Goal: Task Accomplishment & Management: Use online tool/utility

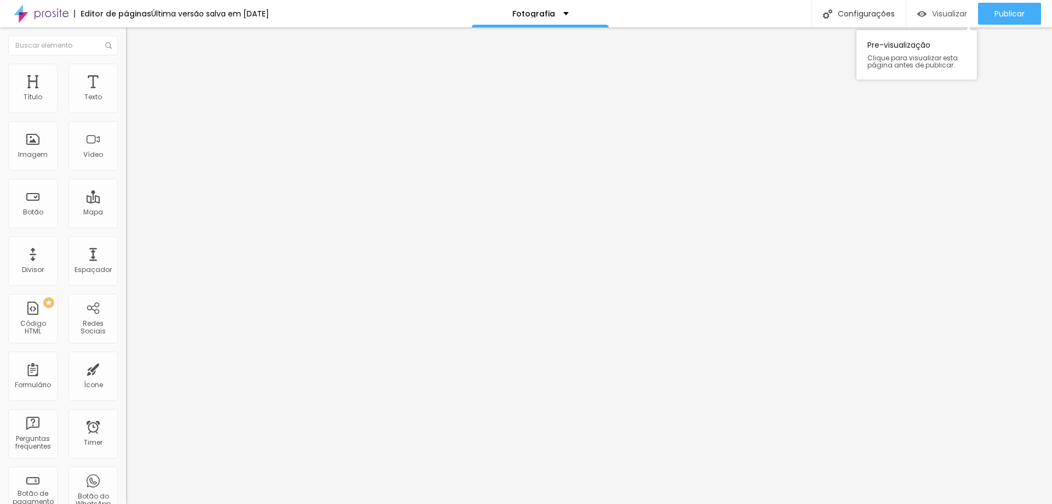
click at [937, 9] on span "Visualizar" at bounding box center [949, 13] width 35 height 9
click at [126, 64] on li "Estilo" at bounding box center [189, 69] width 126 height 11
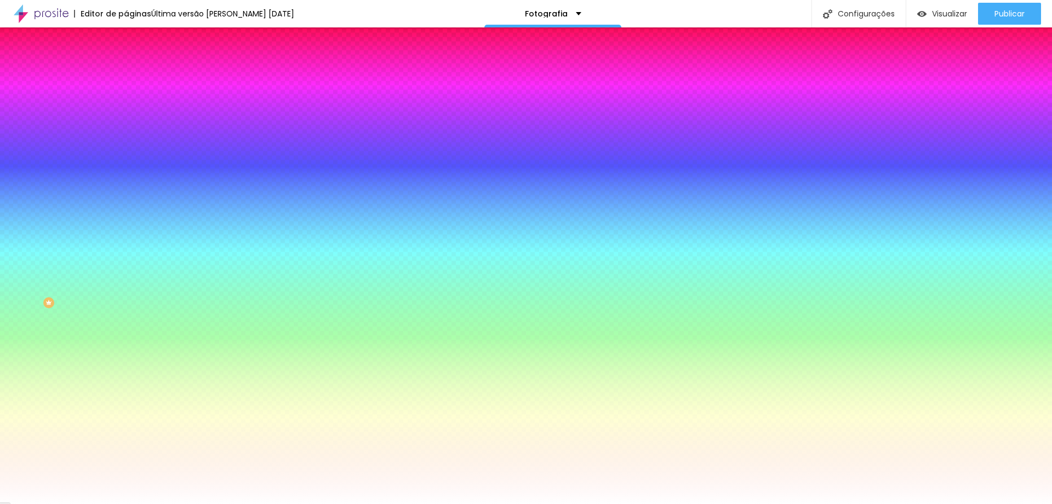
click at [126, 216] on div at bounding box center [189, 216] width 126 height 0
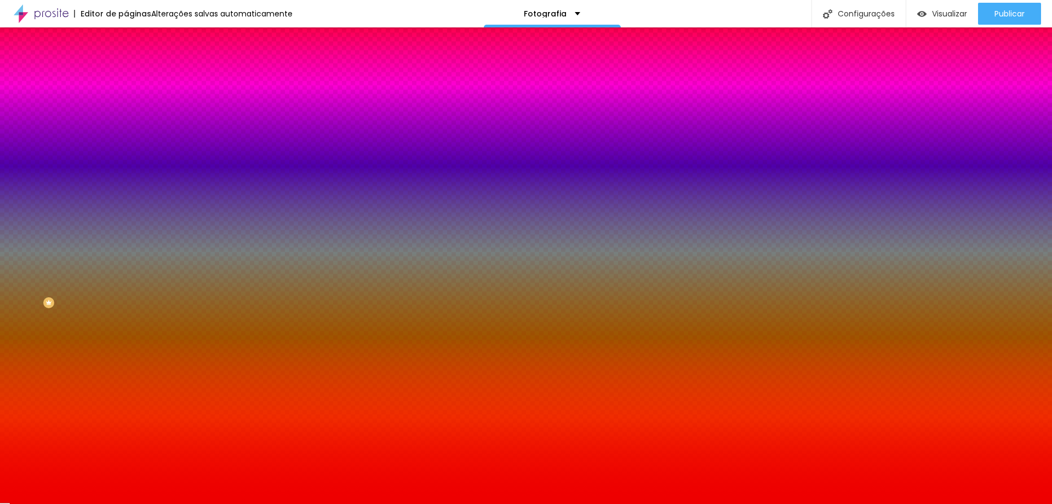
type input "#FF0000"
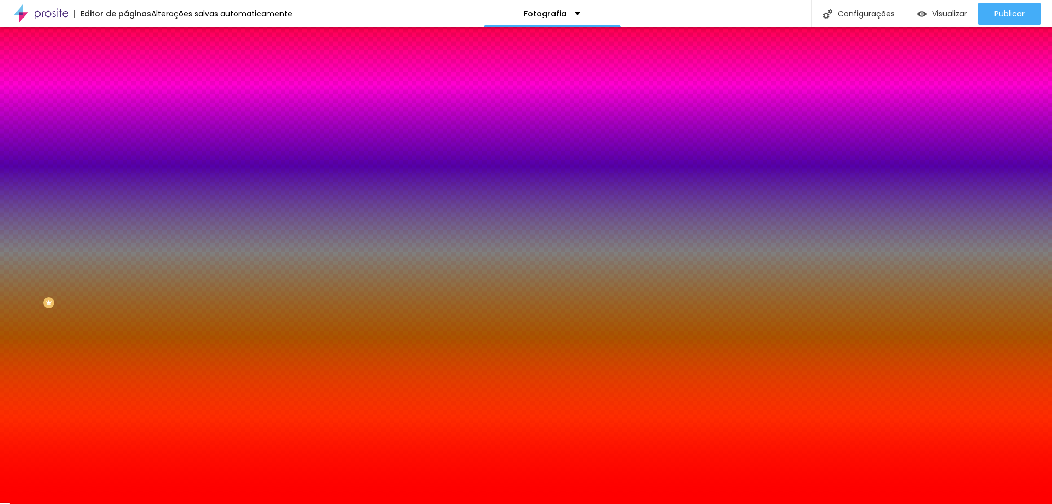
drag, startPoint x: 39, startPoint y: 314, endPoint x: 112, endPoint y: 228, distance: 112.8
click at [126, 227] on div "Cor de fundo Voltar ao padrão #FF0000" at bounding box center [189, 212] width 126 height 30
click at [126, 216] on div at bounding box center [189, 216] width 126 height 0
drag, startPoint x: 115, startPoint y: 262, endPoint x: 110, endPoint y: 259, distance: 5.6
click at [126, 226] on div at bounding box center [189, 226] width 126 height 0
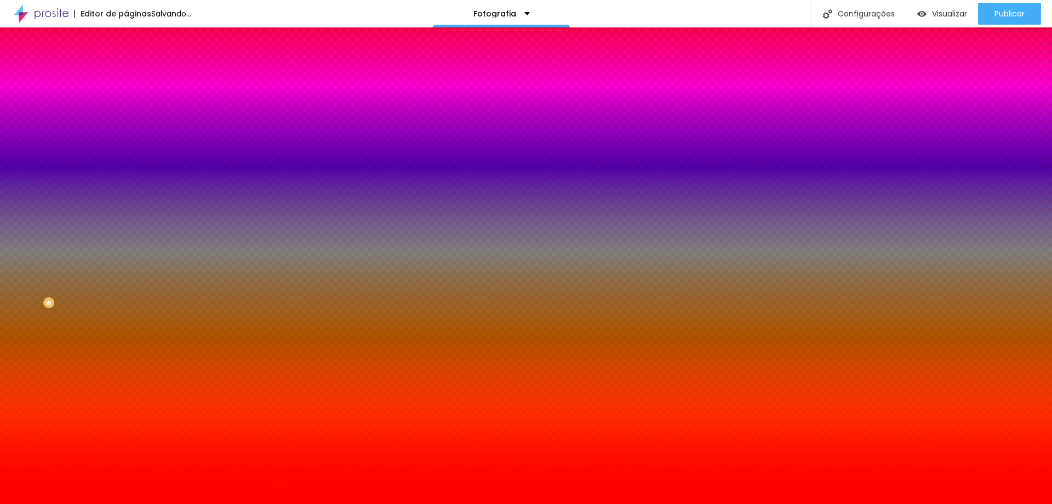
click at [126, 197] on div "Campos" at bounding box center [189, 193] width 126 height 7
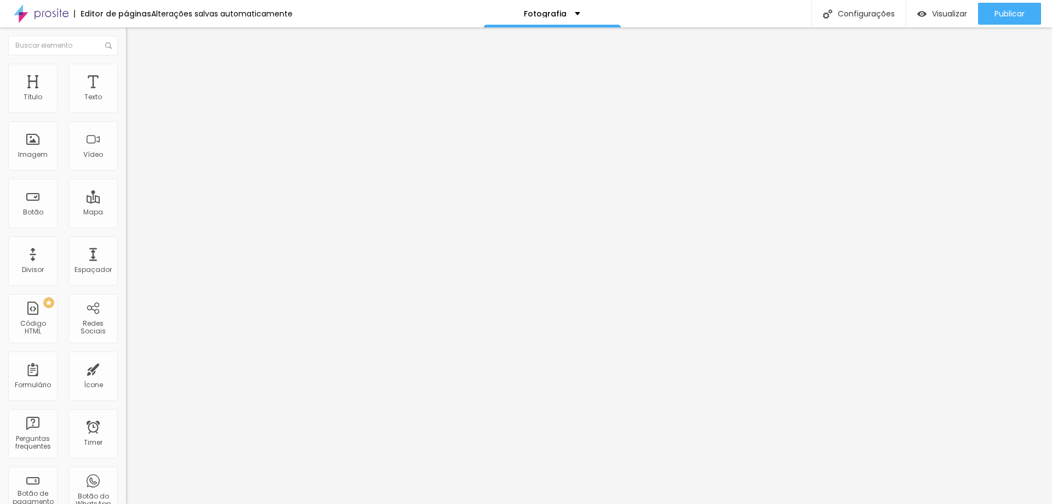
click at [136, 78] on span "Avançado" at bounding box center [154, 81] width 36 height 9
click at [126, 156] on img at bounding box center [130, 153] width 8 height 8
click at [126, 172] on span "Original" at bounding box center [139, 166] width 26 height 9
click at [126, 185] on span "Padrão" at bounding box center [138, 179] width 25 height 9
click at [126, 75] on li "Avançado" at bounding box center [189, 80] width 126 height 11
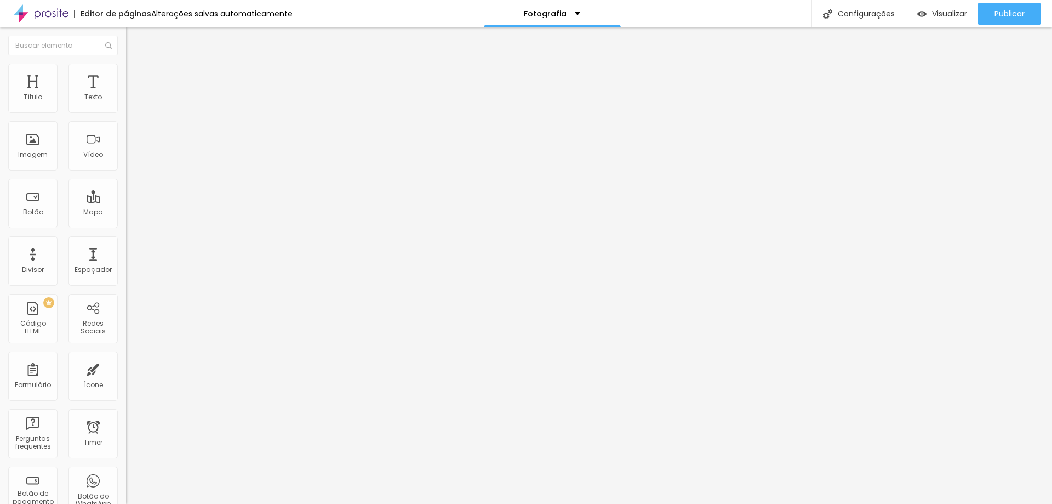
click at [126, 75] on li "Avançado" at bounding box center [189, 80] width 126 height 11
click at [136, 76] on span "Estilo" at bounding box center [144, 70] width 17 height 9
type input "90"
type input "80"
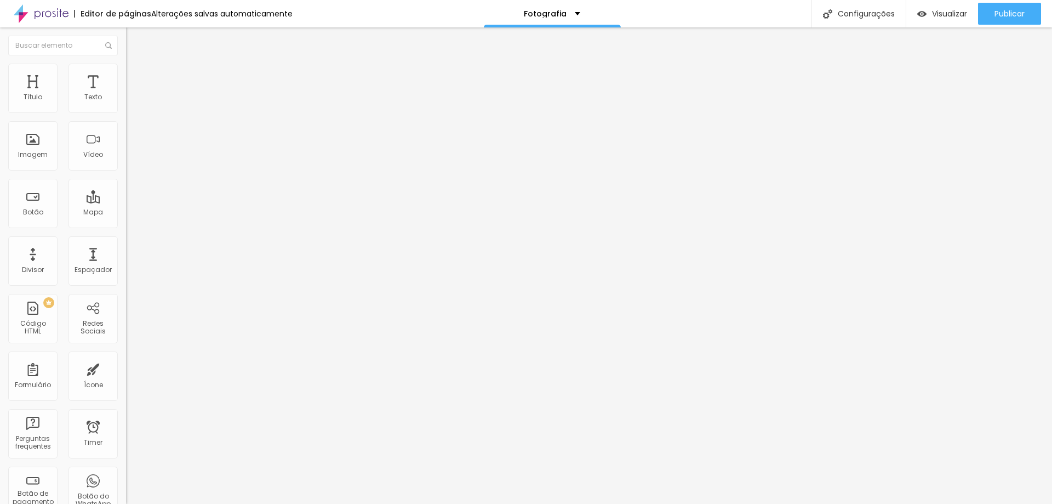
type input "80"
type input "75"
type input "60"
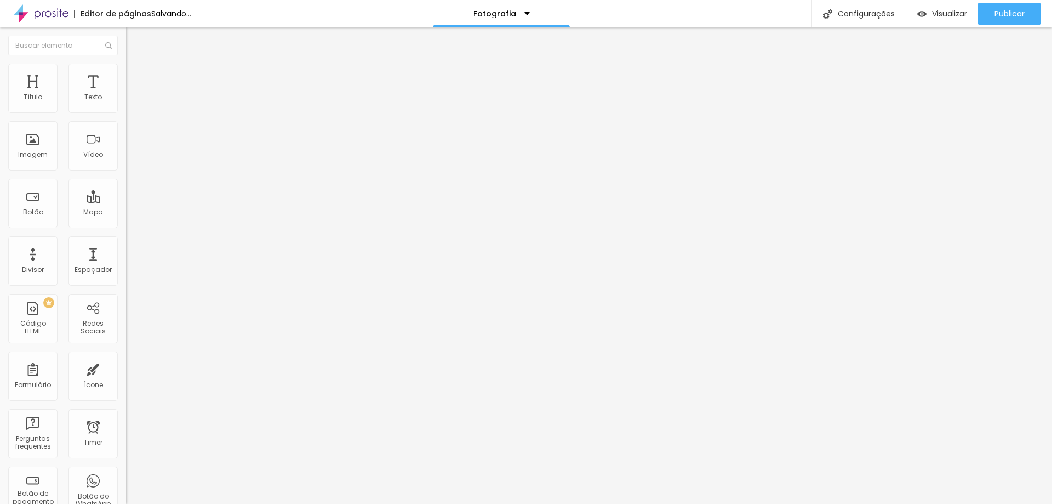
type input "65"
type input "85"
type input "90"
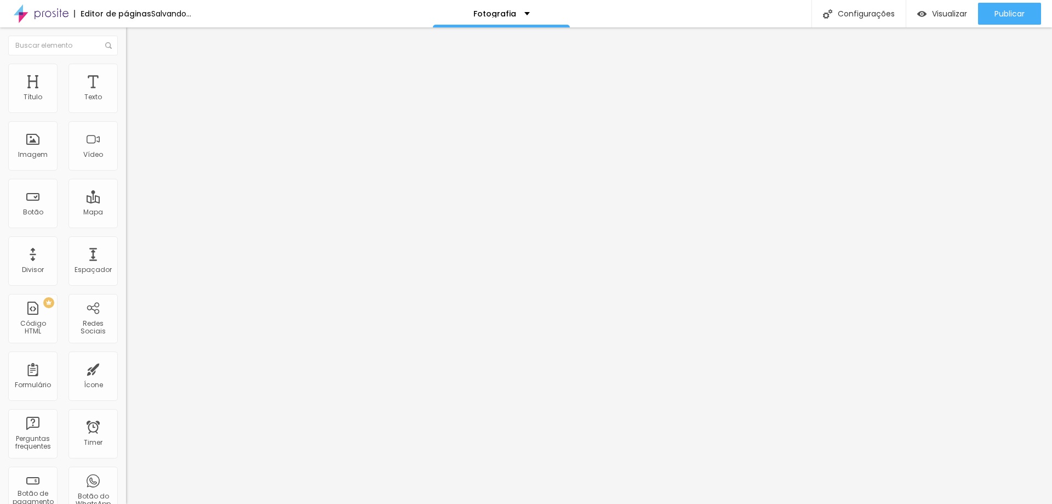
type input "90"
type input "100"
drag, startPoint x: 112, startPoint y: 118, endPoint x: 130, endPoint y: 131, distance: 22.8
click at [130, 112] on input "range" at bounding box center [161, 108] width 71 height 9
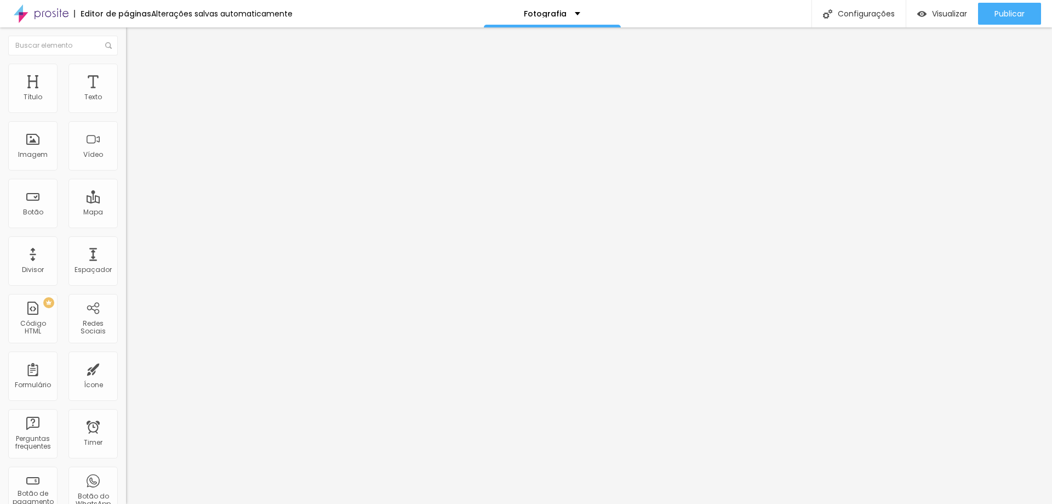
click at [136, 76] on span "Estilo" at bounding box center [144, 70] width 17 height 9
click at [126, 75] on img at bounding box center [131, 80] width 10 height 10
type input "44"
type input "45"
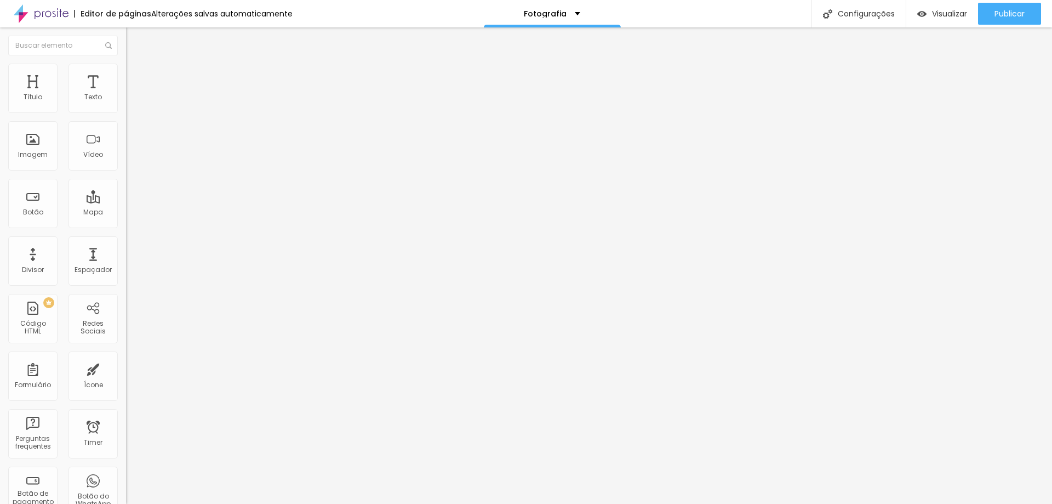
type input "45"
type input "50"
type input "46"
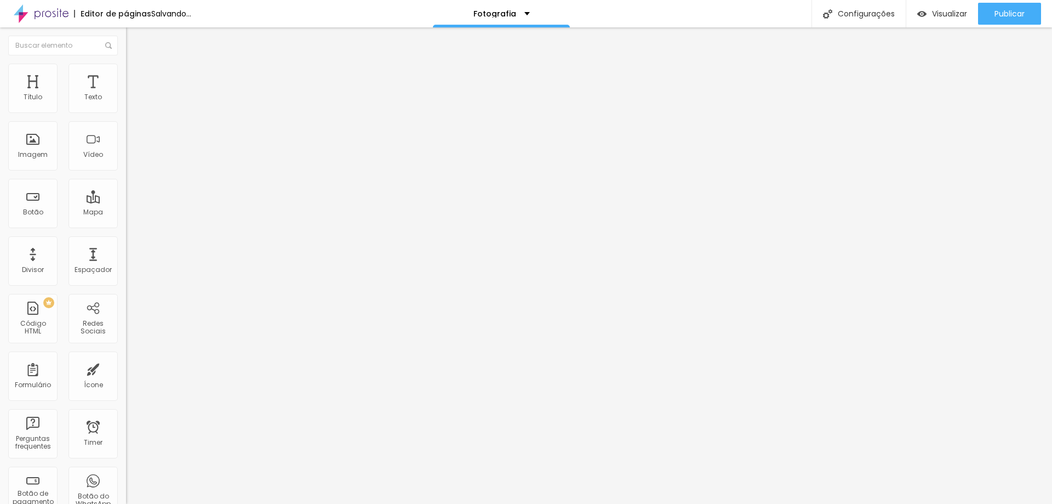
type input "45"
type input "43"
type input "42"
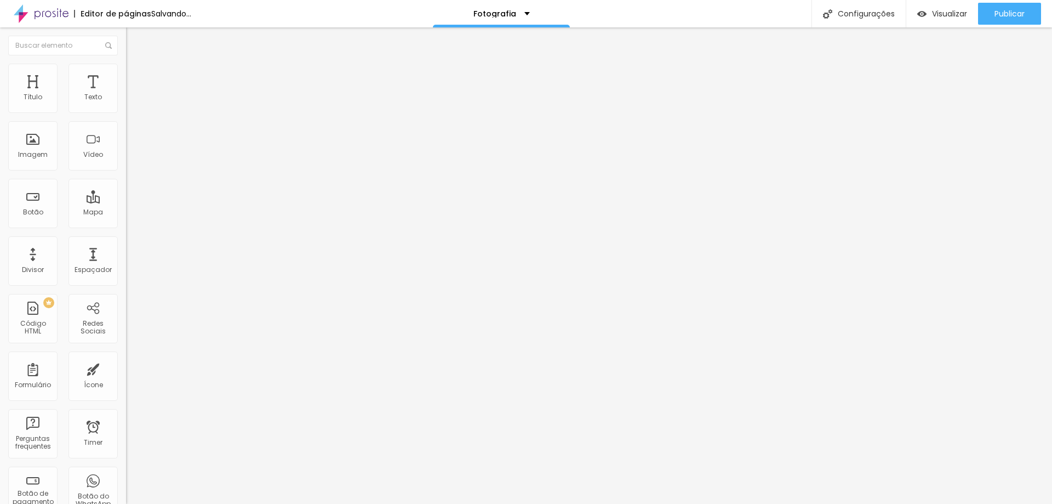
type input "42"
type input "41"
type input "40"
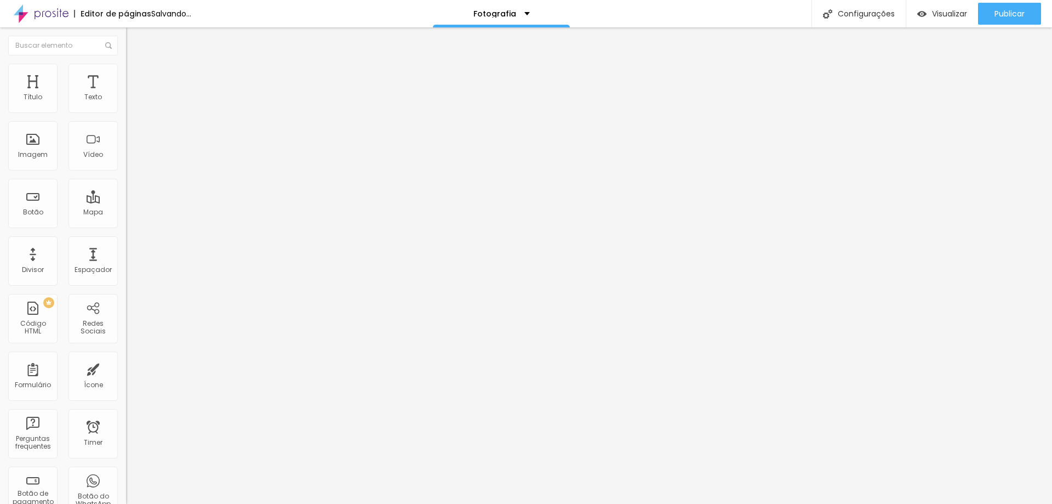
type input "39"
type input "38"
type input "35"
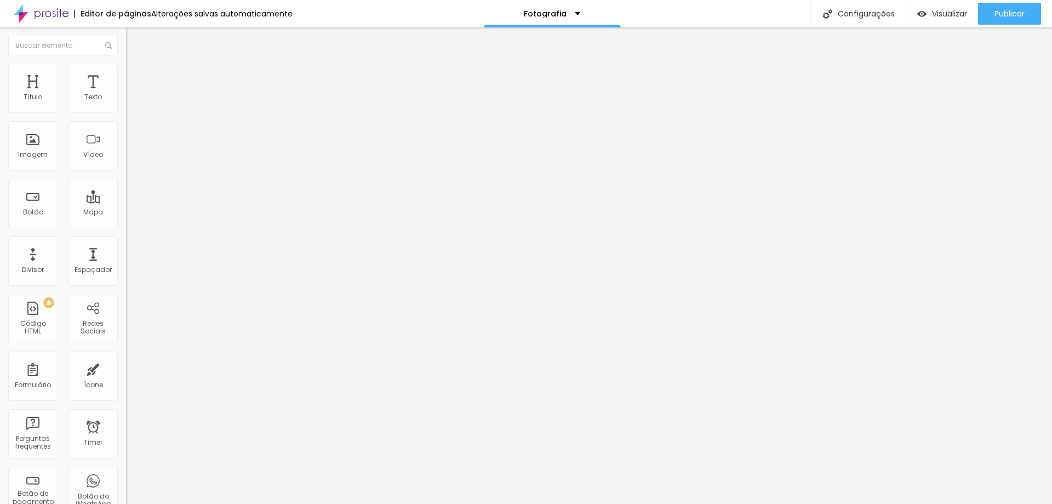
type input "35"
type input "33"
type input "30"
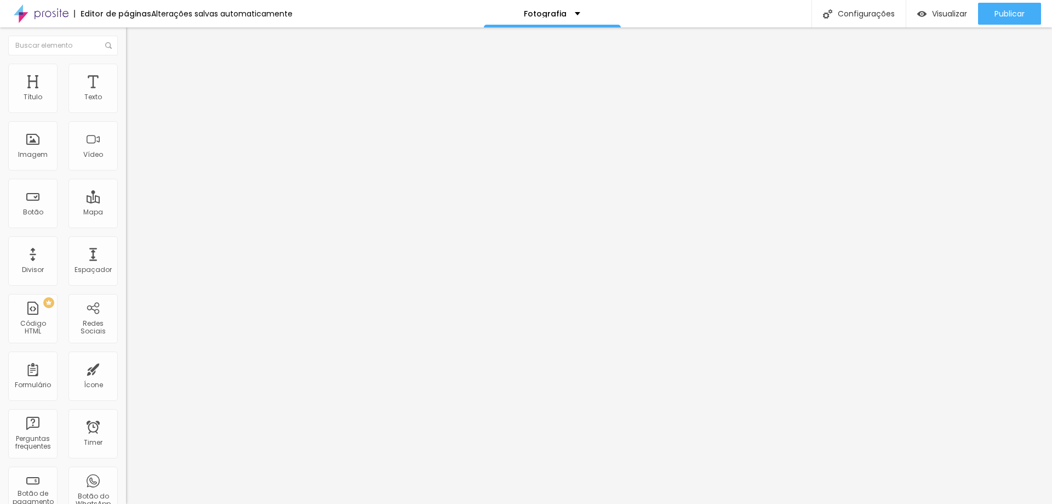
type input "29"
type input "25"
type input "24"
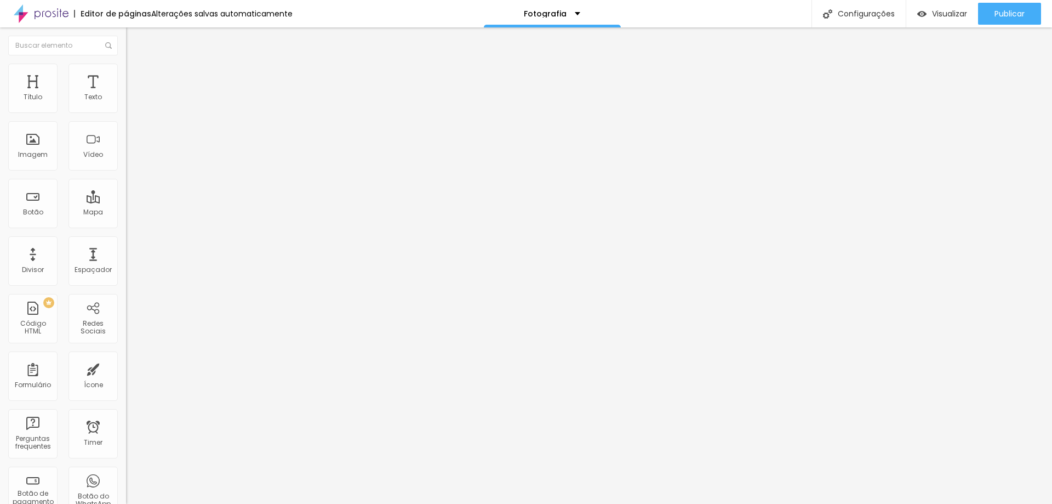
type input "24"
type input "18"
type input "16"
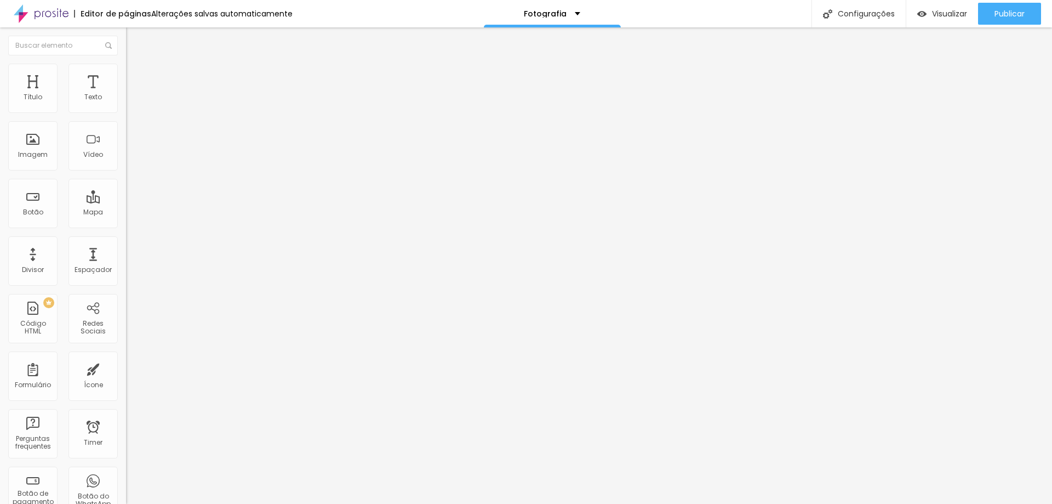
type input "15"
type input "14"
type input "13"
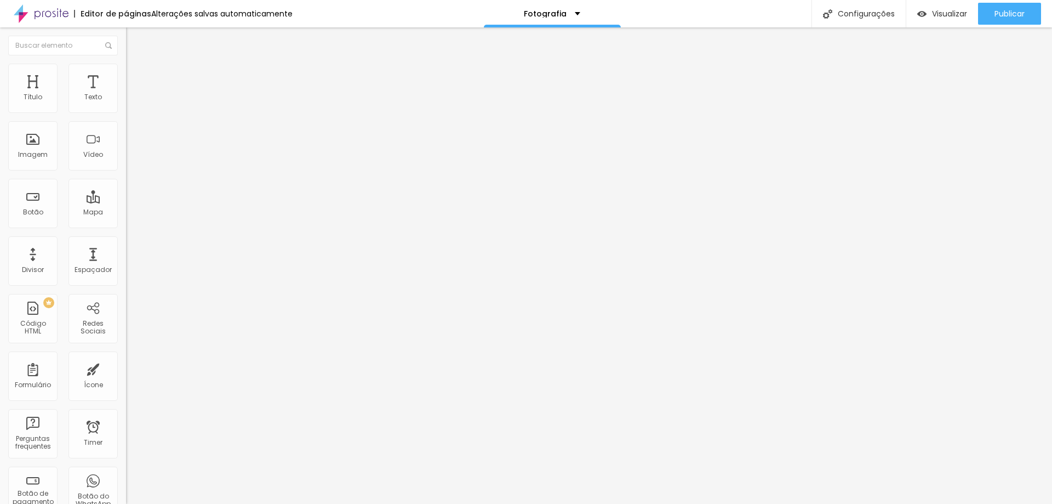
type input "13"
type input "11"
type input "8"
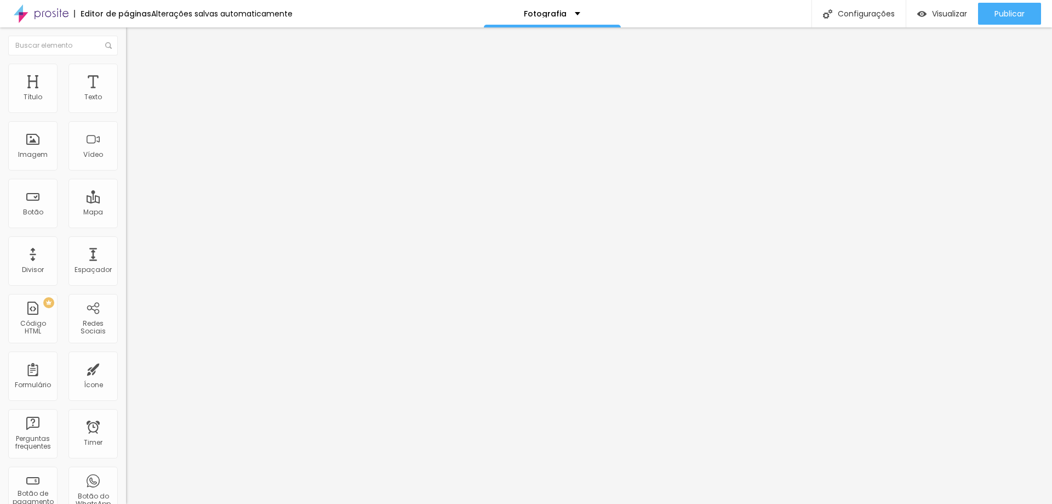
type input "7"
type input "6"
type input "4"
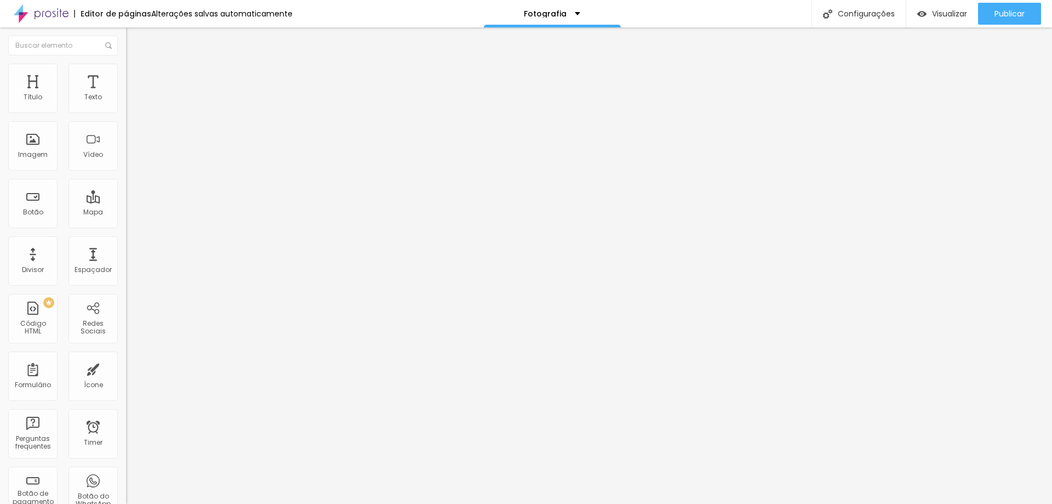
type input "4"
type input "2"
type input "1"
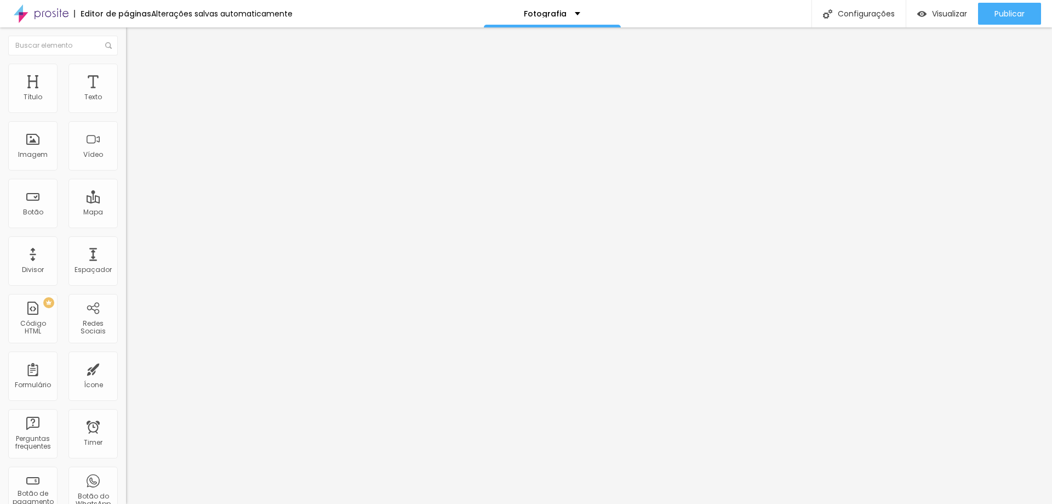
type input "0"
drag, startPoint x: 52, startPoint y: 105, endPoint x: 26, endPoint y: 94, distance: 28.0
type input "0"
click at [126, 213] on input "range" at bounding box center [161, 217] width 71 height 9
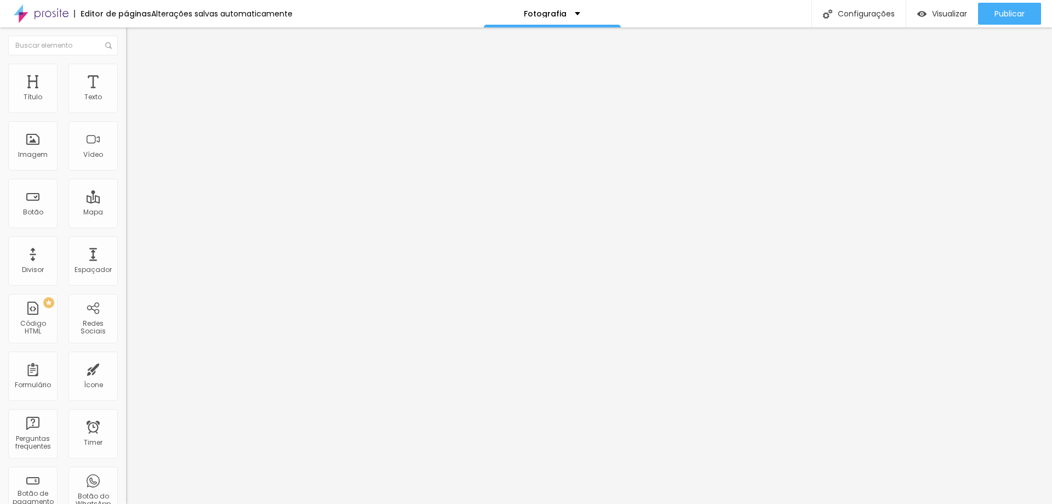
type input "6"
type input "7"
type input "8"
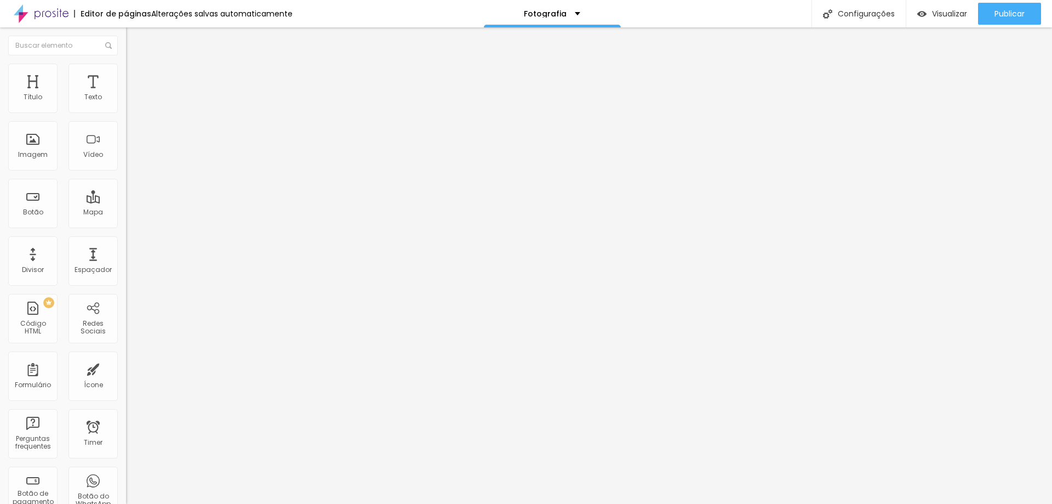
type input "8"
type input "10"
type input "11"
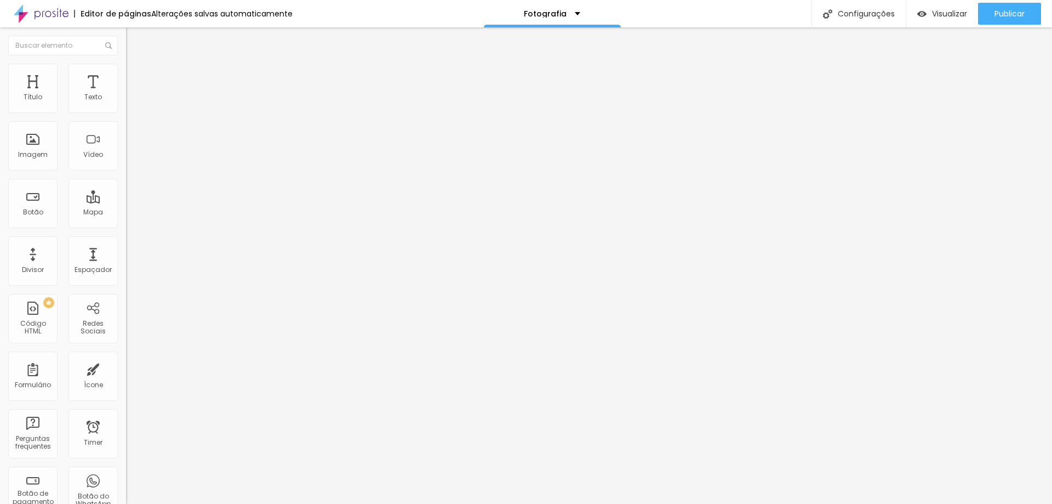
type input "14"
drag, startPoint x: 29, startPoint y: 129, endPoint x: 35, endPoint y: 131, distance: 6.4
type input "14"
click at [126, 368] on input "range" at bounding box center [161, 372] width 71 height 9
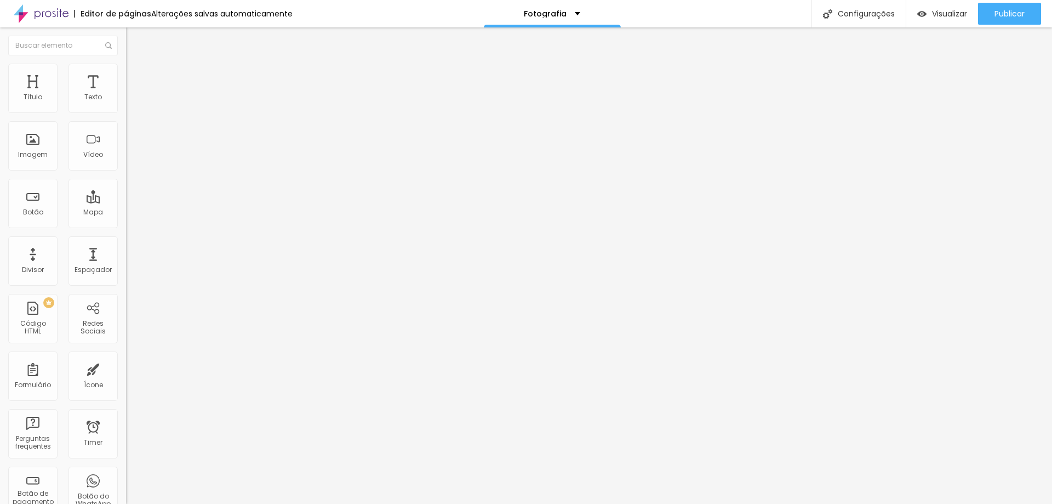
click at [136, 77] on span "Avançado" at bounding box center [154, 81] width 36 height 9
click at [126, 58] on ul "Conteúdo Estilo Avançado" at bounding box center [189, 69] width 126 height 33
click at [126, 75] on li "Avançado" at bounding box center [189, 80] width 126 height 11
type input "6"
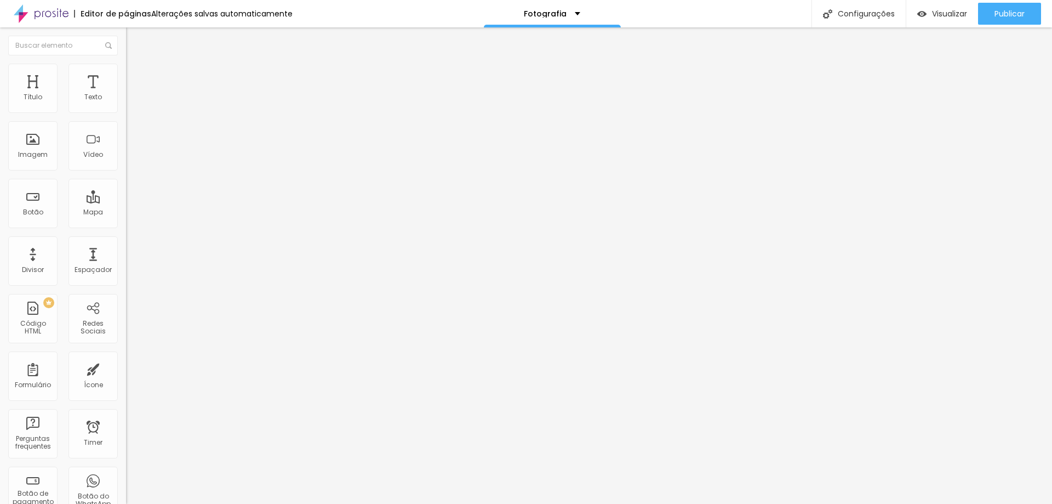
type input "5"
type input "4"
type input "3"
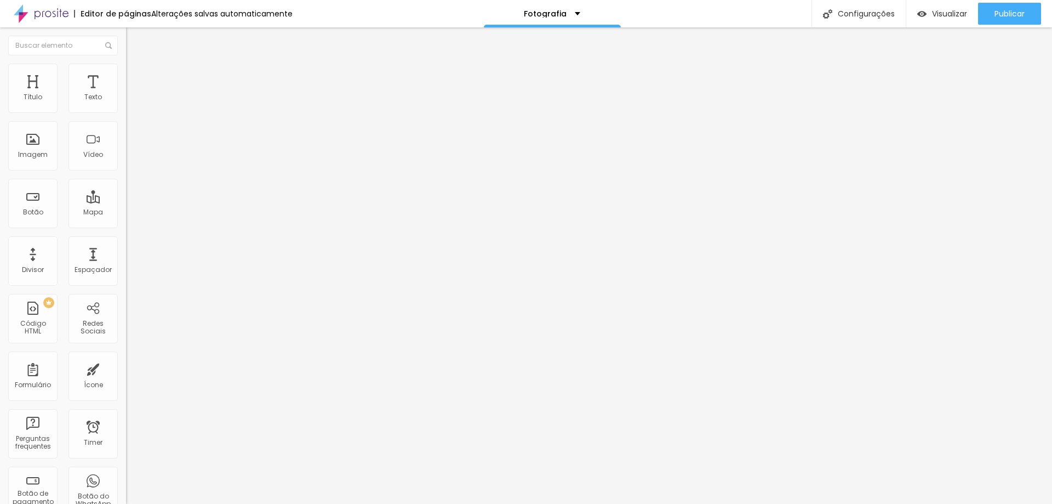
type input "3"
type input "2"
type input "0"
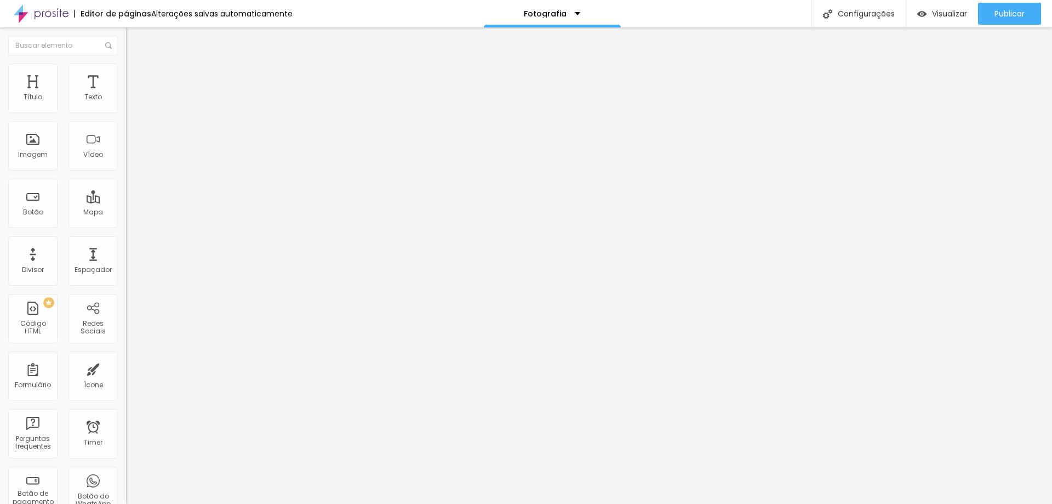
drag, startPoint x: 30, startPoint y: 128, endPoint x: 0, endPoint y: 119, distance: 31.4
type input "0"
click at [126, 368] on input "range" at bounding box center [161, 372] width 71 height 9
type input "21"
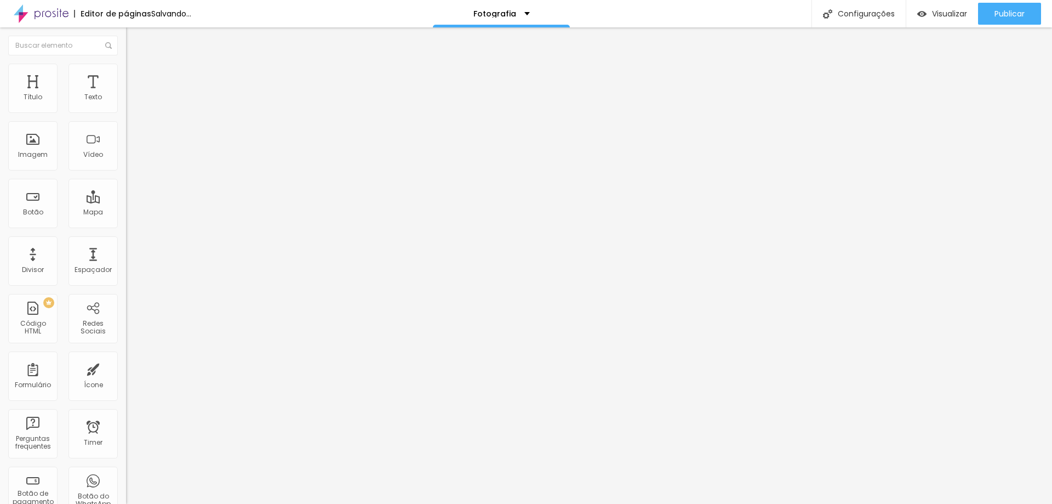
type input "22"
type input "25"
type input "26"
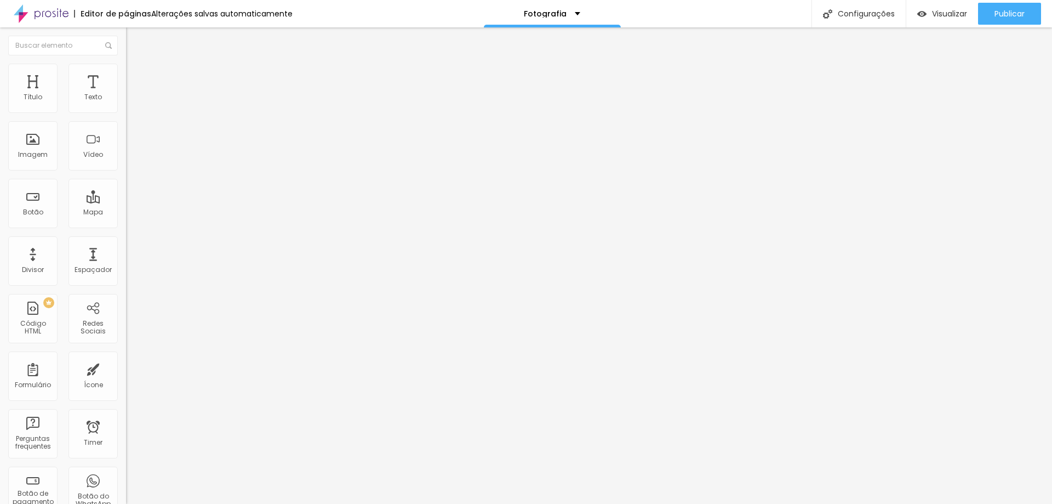
type input "26"
type input "13"
type input "6"
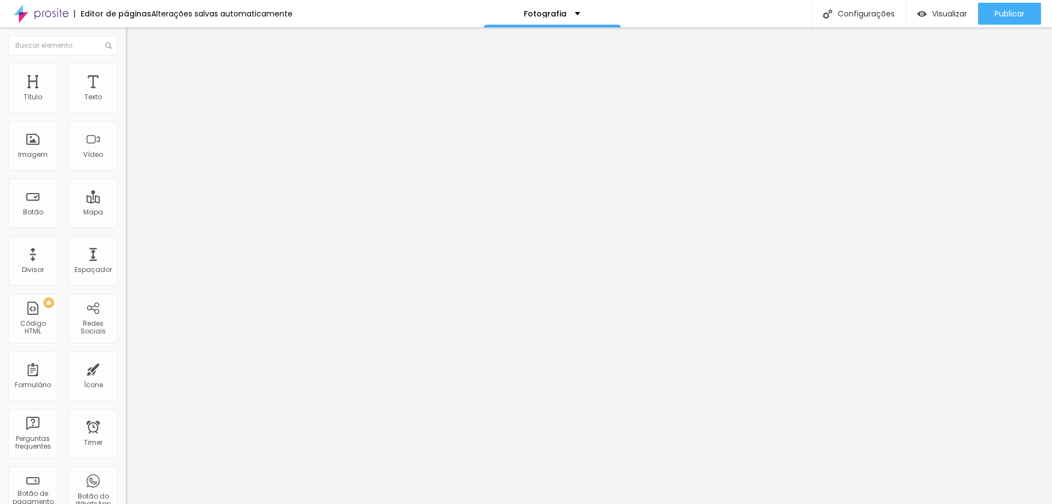
type input "0"
drag, startPoint x: 32, startPoint y: 107, endPoint x: 10, endPoint y: 105, distance: 22.0
type input "0"
click at [126, 213] on input "range" at bounding box center [161, 217] width 71 height 9
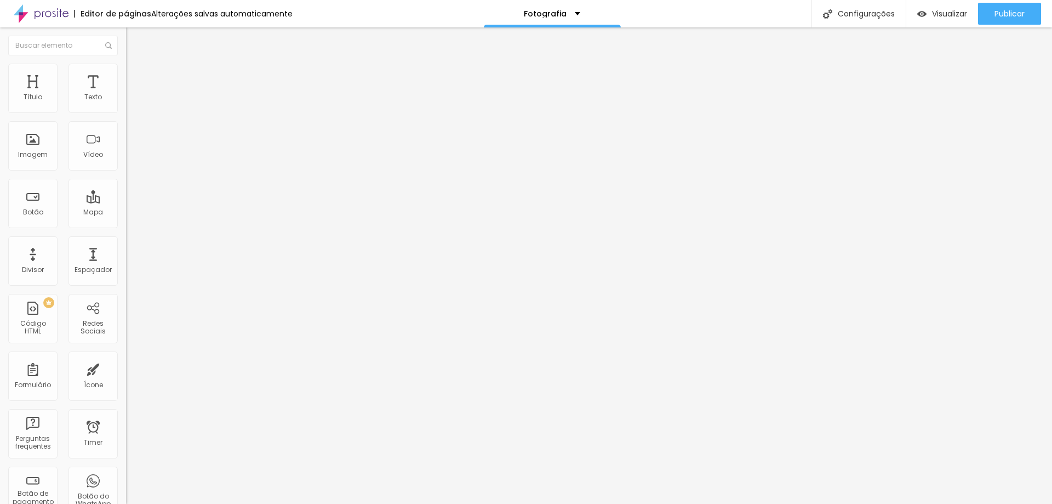
drag, startPoint x: 108, startPoint y: 69, endPoint x: 110, endPoint y: 82, distance: 13.3
click at [126, 75] on li "Avançado" at bounding box center [189, 80] width 126 height 11
type input "6"
type input "9"
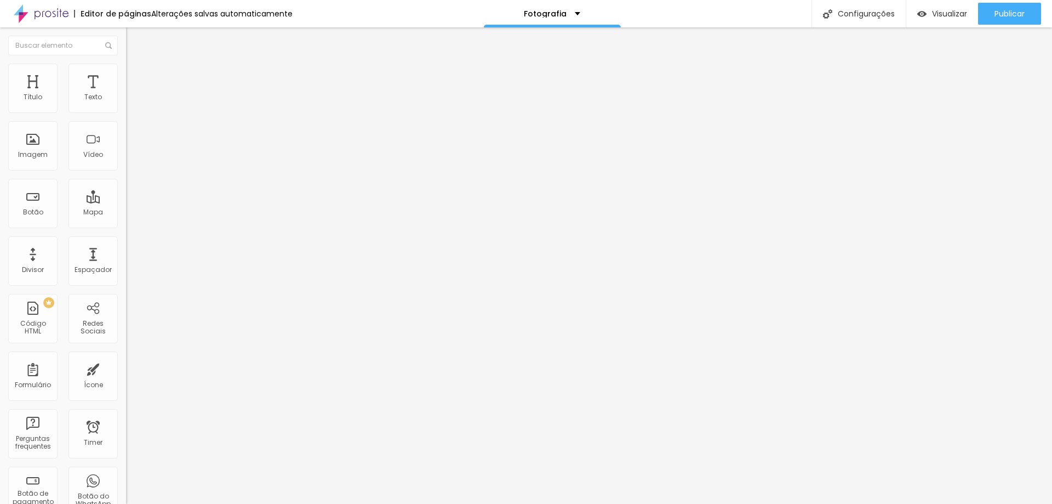
type input "9"
type input "10"
type input "11"
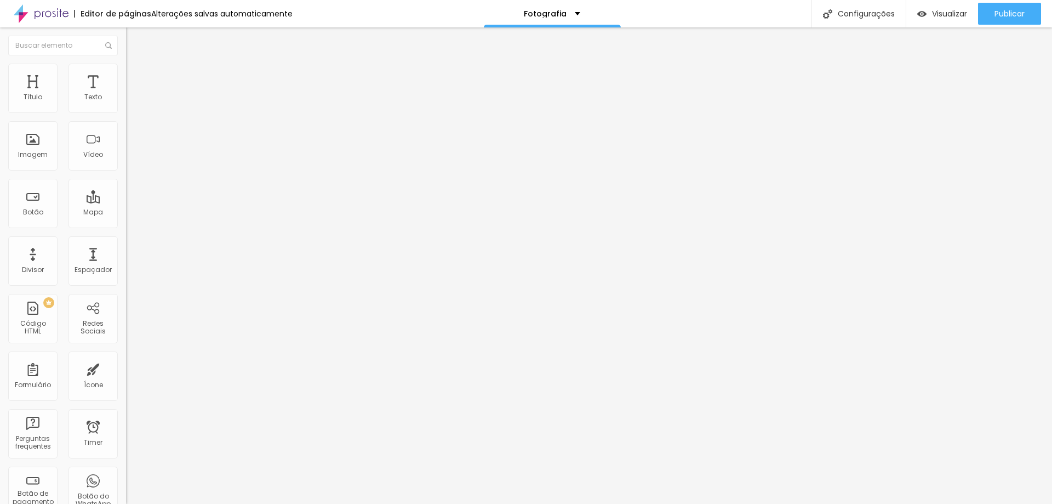
type input "13"
type input "16"
type input "17"
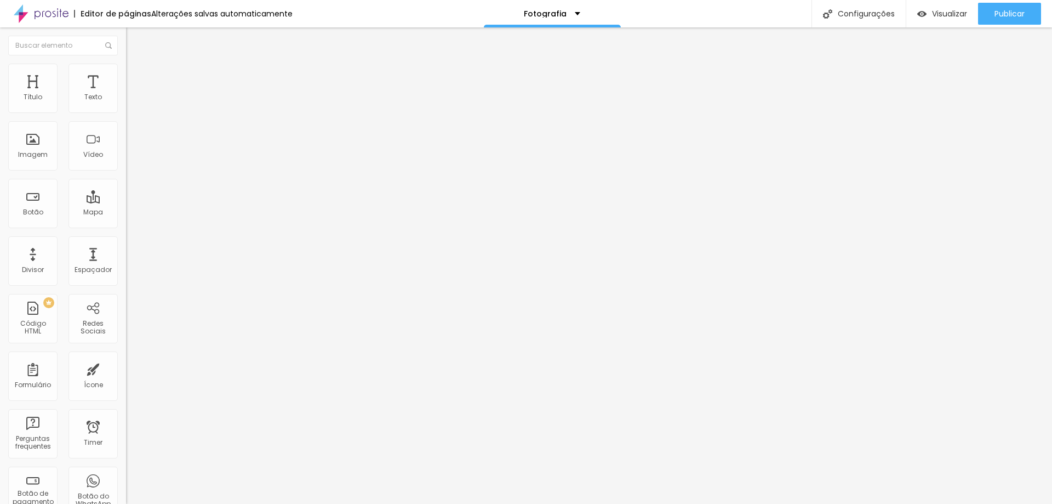
type input "17"
type input "21"
type input "23"
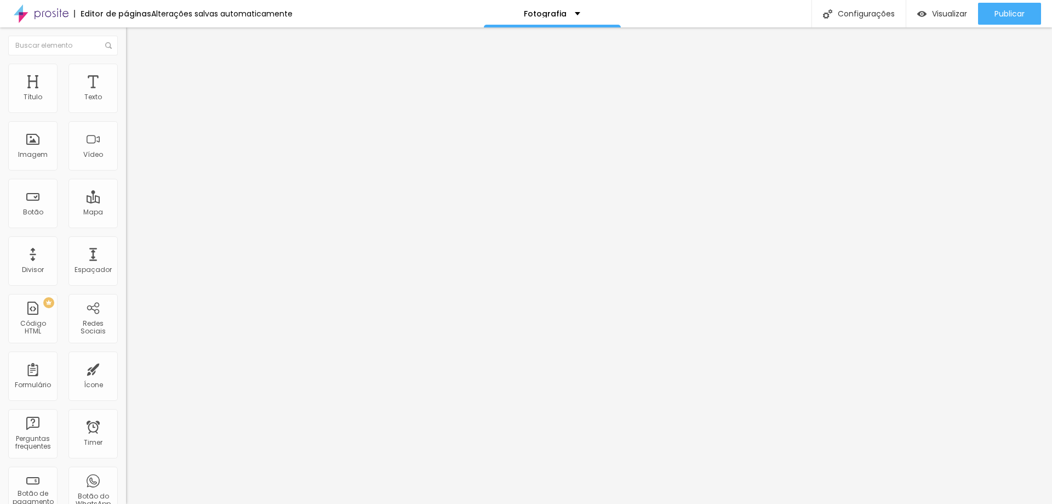
type input "24"
type input "25"
type input "27"
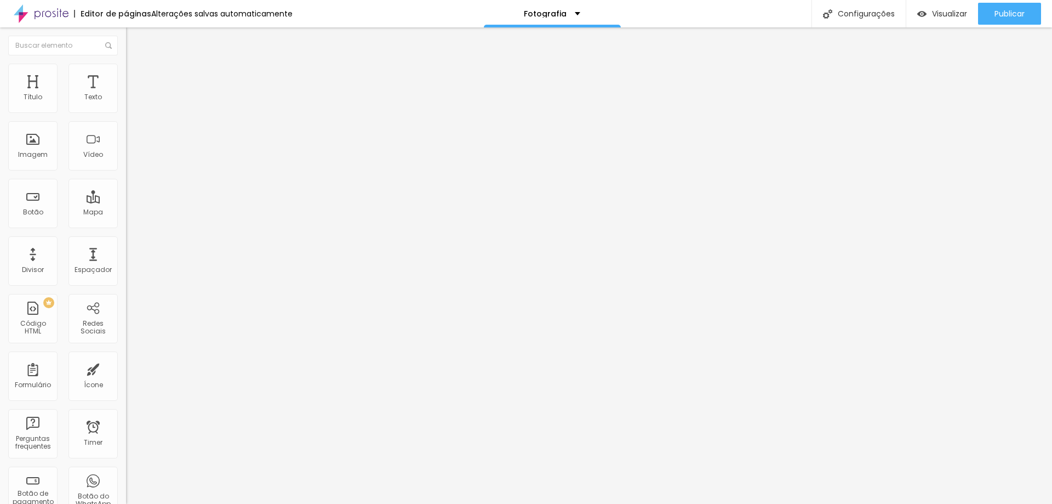
type input "27"
type input "30"
type input "31"
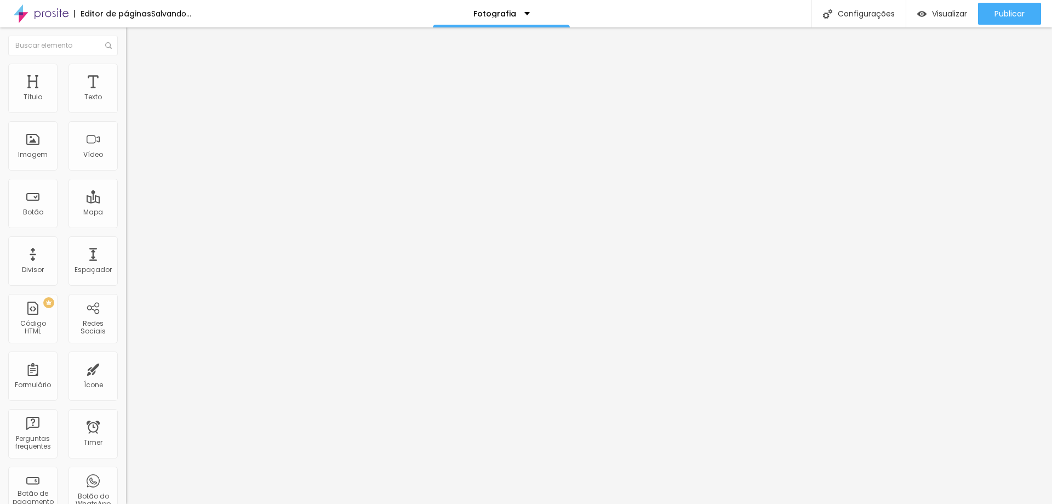
type input "33"
type input "35"
type input "39"
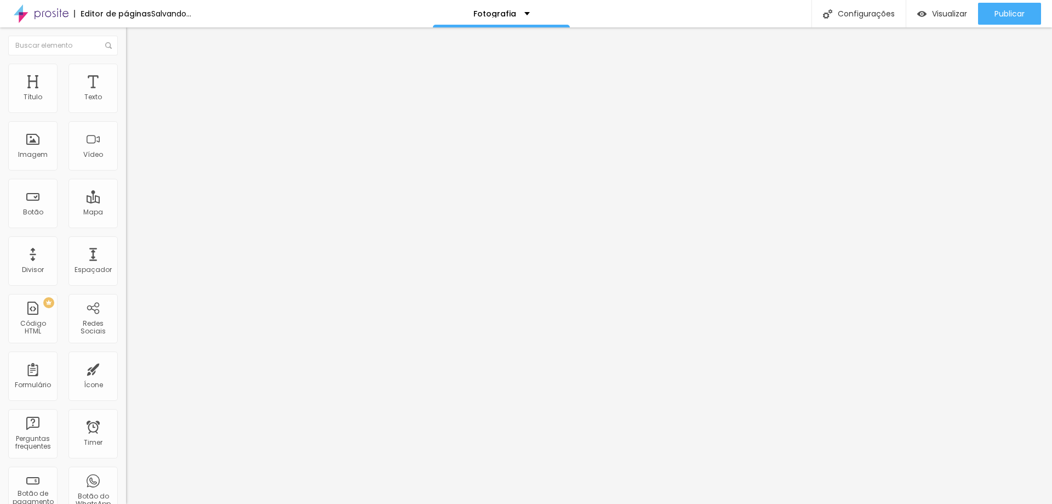
type input "39"
type input "40"
type input "42"
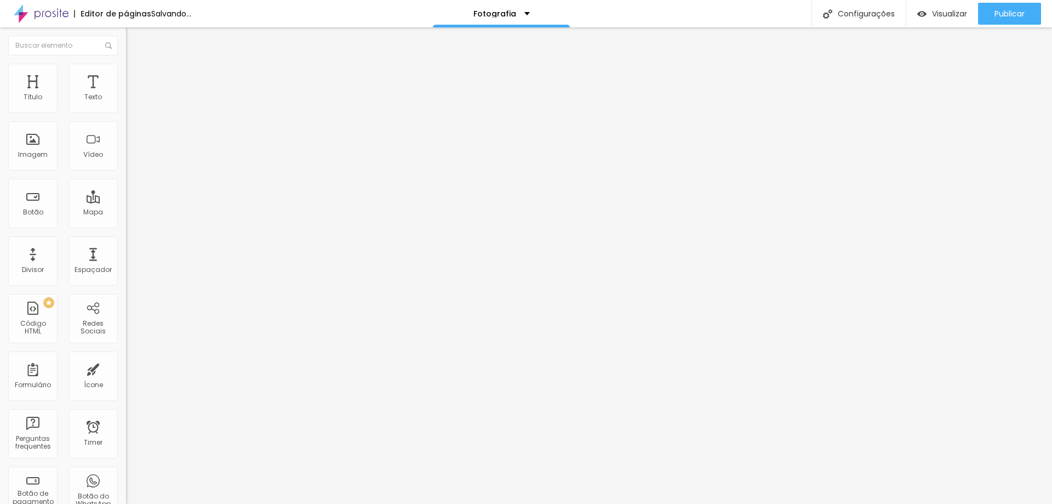
type input "45"
type input "47"
type input "48"
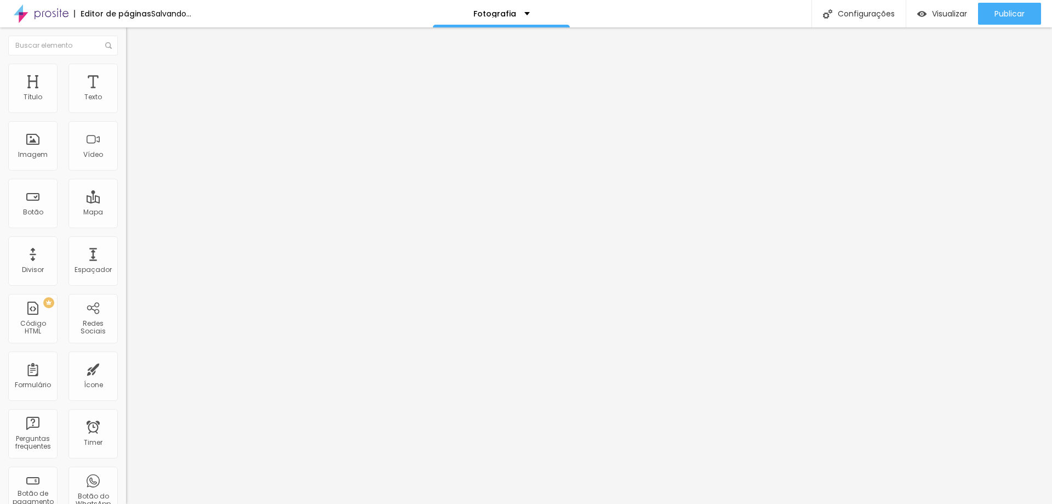
type input "48"
type input "49"
type input "51"
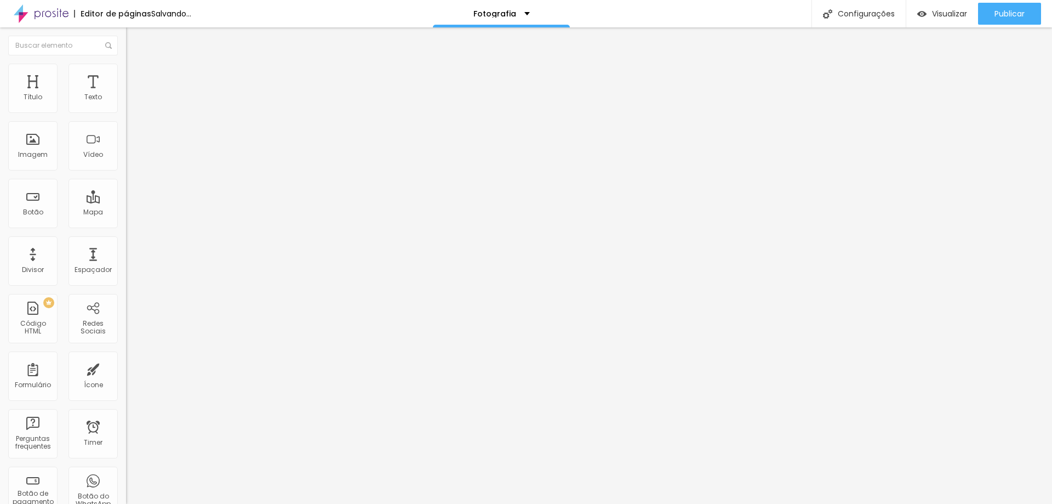
type input "53"
type input "55"
type input "57"
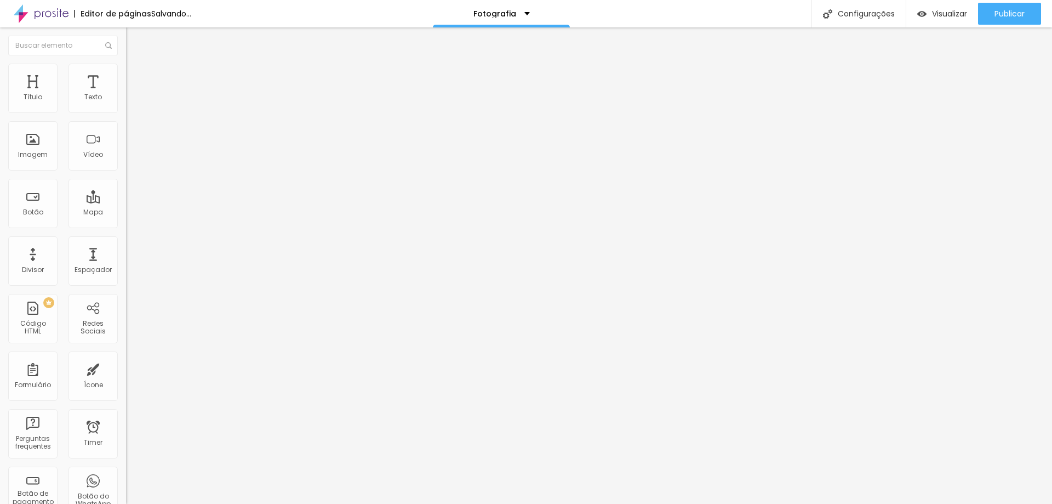
type input "57"
type input "61"
type input "63"
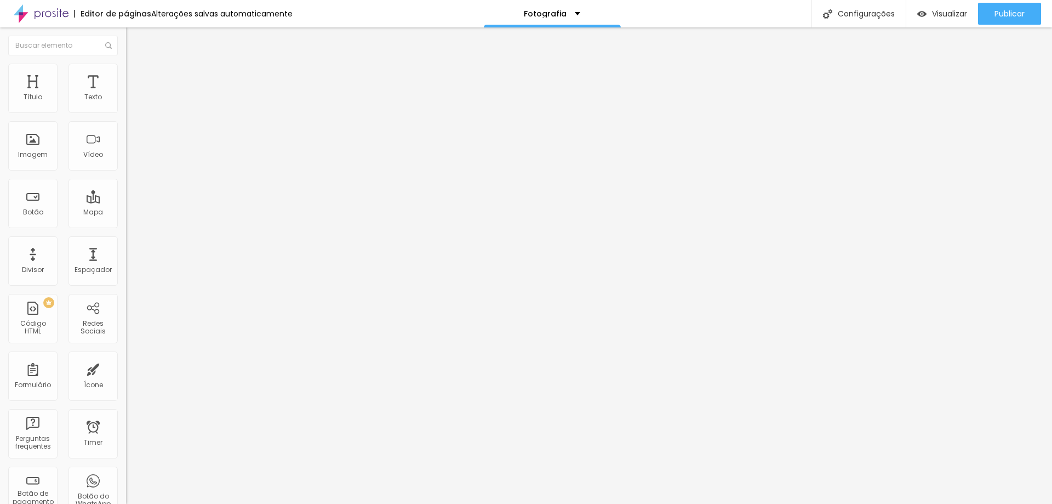
type input "64"
type input "66"
type input "67"
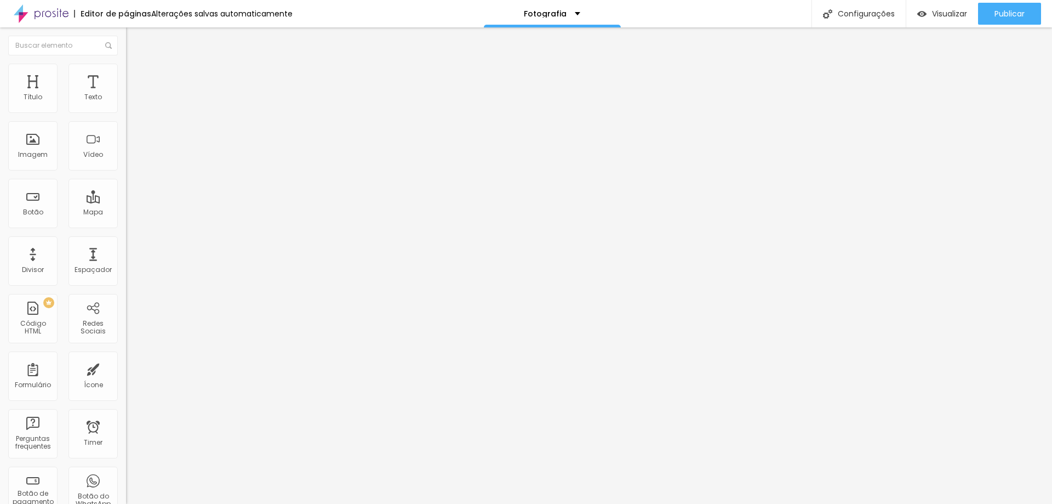
type input "67"
type input "68"
type input "72"
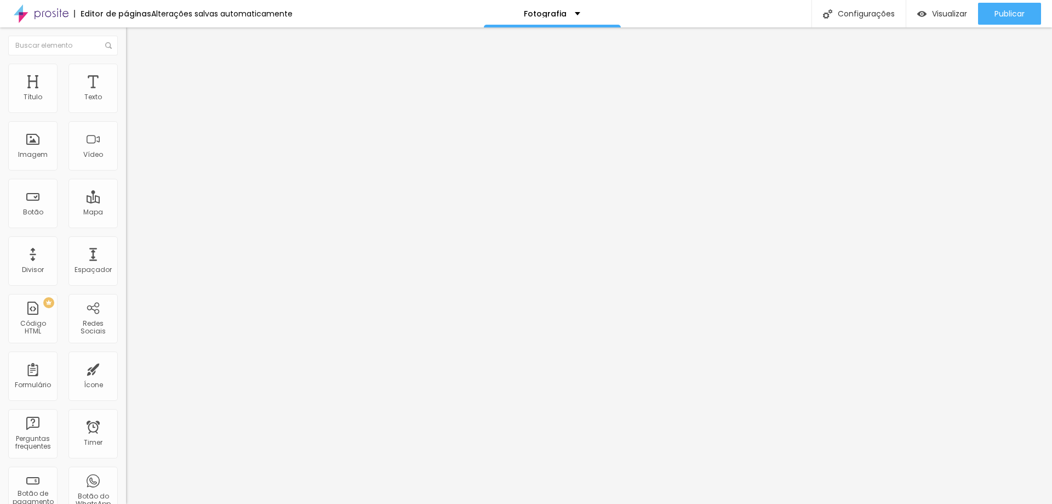
type input "74"
type input "76"
type input "77"
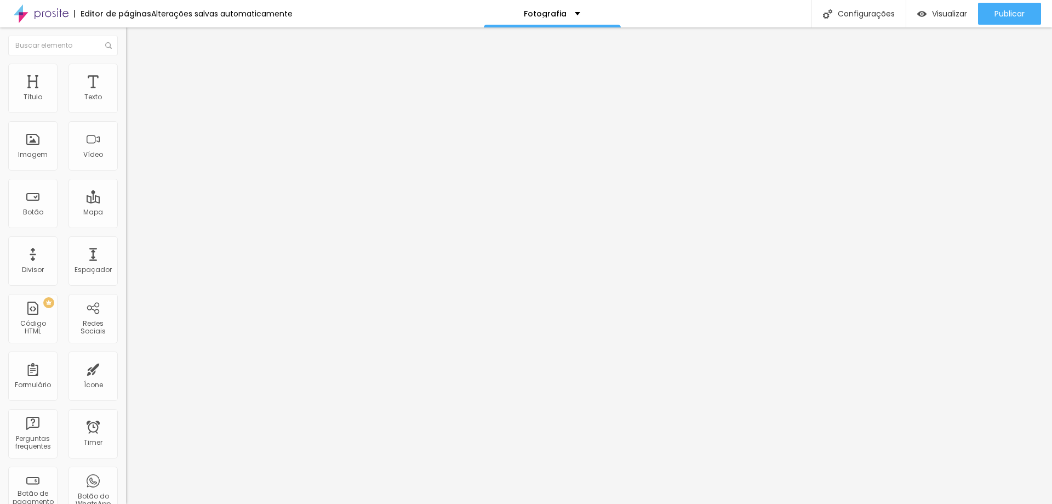
type input "77"
type input "78"
type input "80"
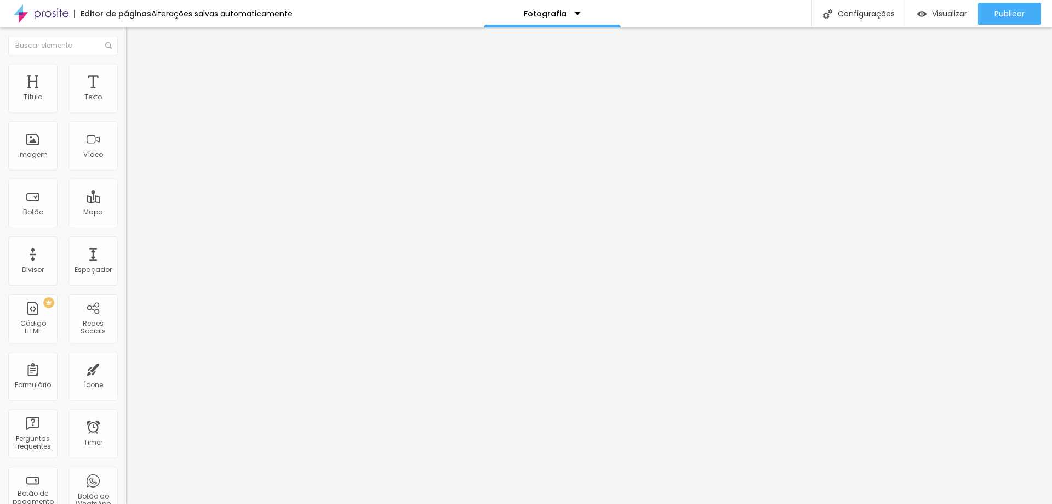
type input "82"
type input "85"
drag, startPoint x: 26, startPoint y: 108, endPoint x: 125, endPoint y: 129, distance: 100.9
click at [126, 213] on input "range" at bounding box center [161, 217] width 71 height 9
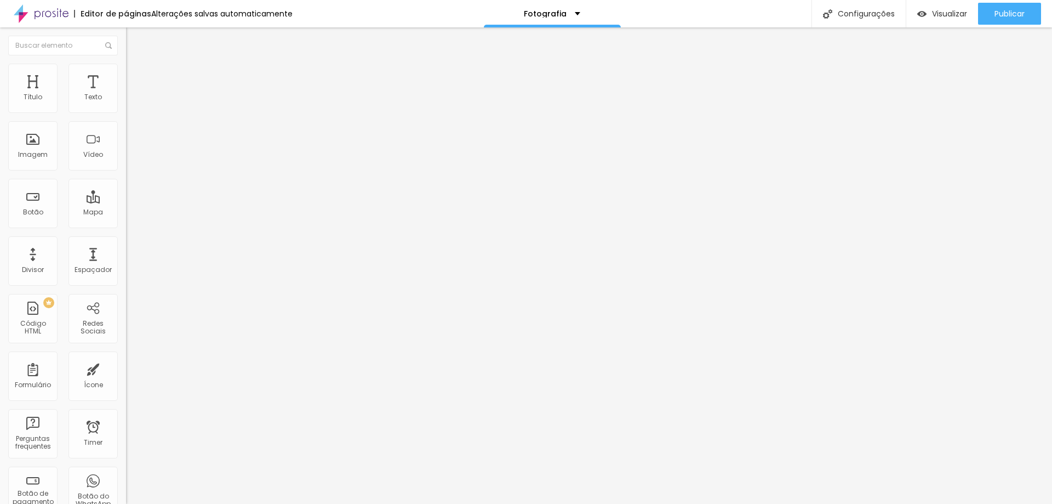
click at [136, 77] on span "Avançado" at bounding box center [154, 81] width 36 height 9
click at [126, 70] on img at bounding box center [131, 69] width 10 height 10
drag, startPoint x: 111, startPoint y: 120, endPoint x: 104, endPoint y: 118, distance: 7.3
click at [126, 112] on input "range" at bounding box center [161, 108] width 71 height 9
click at [126, 70] on li "Estilo" at bounding box center [189, 69] width 126 height 11
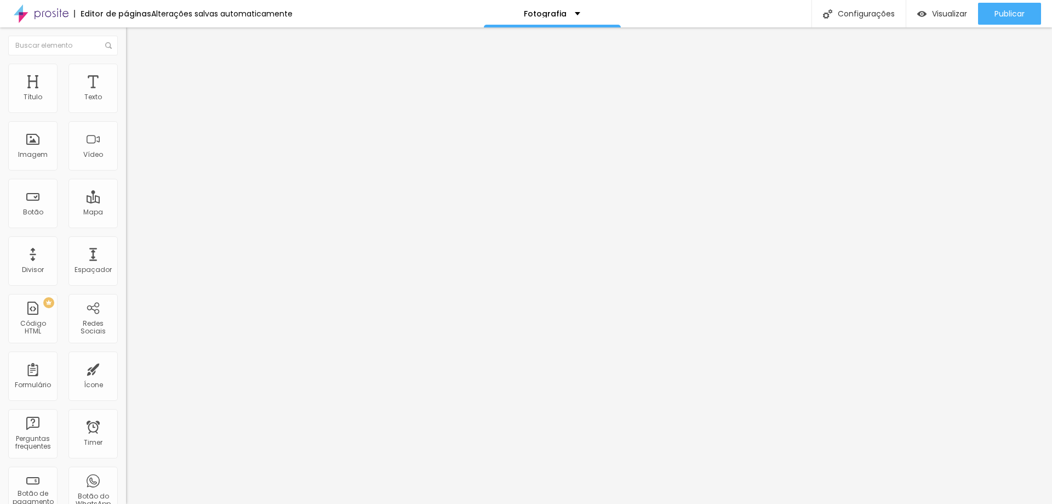
click at [126, 112] on input "range" at bounding box center [161, 108] width 71 height 9
click at [126, 104] on input "95" at bounding box center [149, 98] width 47 height 12
click at [126, 62] on ul "Conteúdo Estilo Avançado" at bounding box center [189, 69] width 126 height 33
click at [136, 78] on span "Avançado" at bounding box center [154, 81] width 36 height 9
click at [126, 72] on ul "Conteúdo Estilo Avançado" at bounding box center [189, 69] width 126 height 33
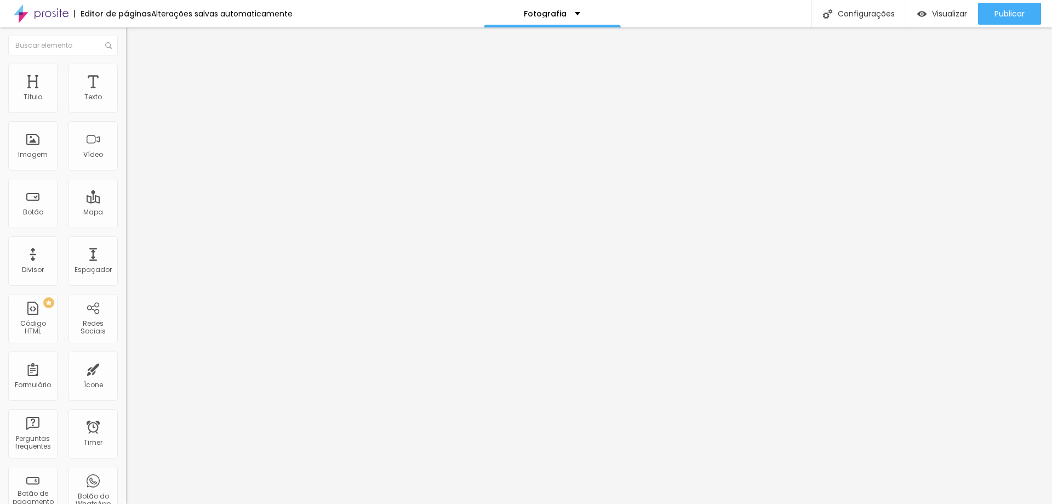
click at [136, 74] on span "Estilo" at bounding box center [144, 70] width 17 height 9
click at [126, 75] on img at bounding box center [131, 80] width 10 height 10
click at [126, 75] on li "Avançado" at bounding box center [189, 80] width 126 height 11
click at [126, 68] on img at bounding box center [131, 69] width 10 height 10
click at [136, 73] on span "Estilo" at bounding box center [144, 70] width 17 height 9
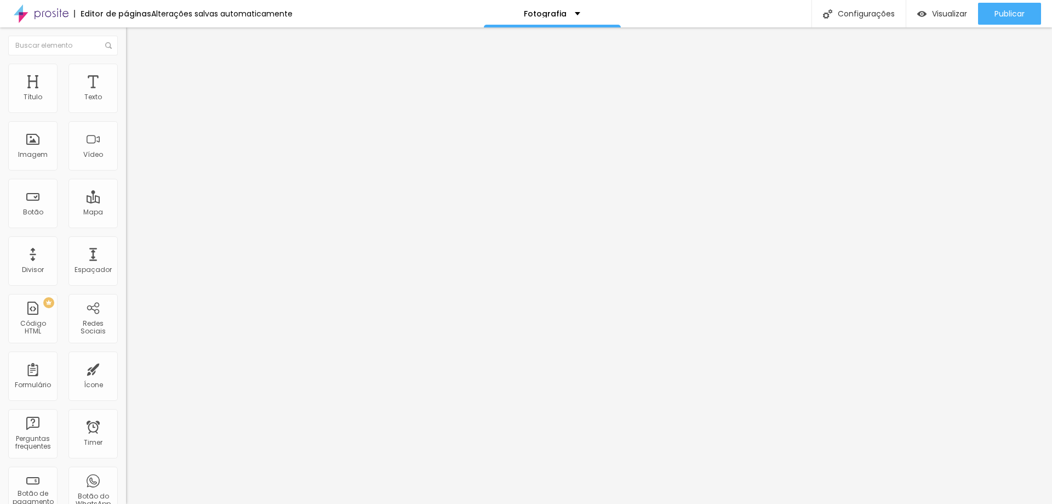
click at [126, 75] on li "Avançado" at bounding box center [189, 80] width 126 height 11
click at [126, 64] on li "Estilo" at bounding box center [189, 69] width 126 height 11
click at [126, 84] on li "Avançado" at bounding box center [189, 80] width 126 height 11
click at [126, 67] on img at bounding box center [131, 69] width 10 height 10
click at [126, 64] on li "Conteúdo" at bounding box center [189, 58] width 126 height 11
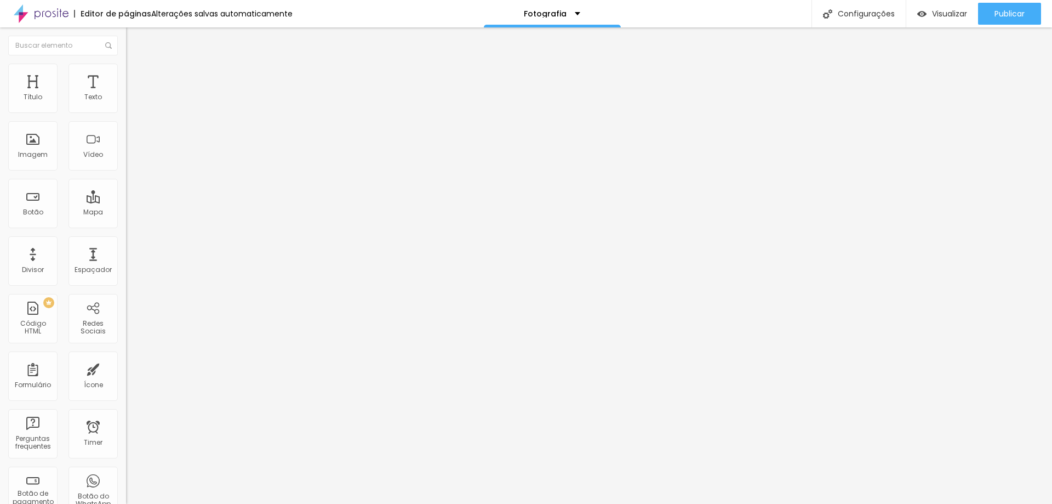
click at [126, 172] on span "Original" at bounding box center [139, 166] width 26 height 9
click at [126, 185] on span "Padrão" at bounding box center [138, 179] width 25 height 9
click at [126, 201] on div "Cinema 16:9 Padrão 4:3 Quadrado 1:1 Original" at bounding box center [189, 185] width 126 height 30
click at [126, 172] on span "4:3 Padrão" at bounding box center [144, 166] width 36 height 9
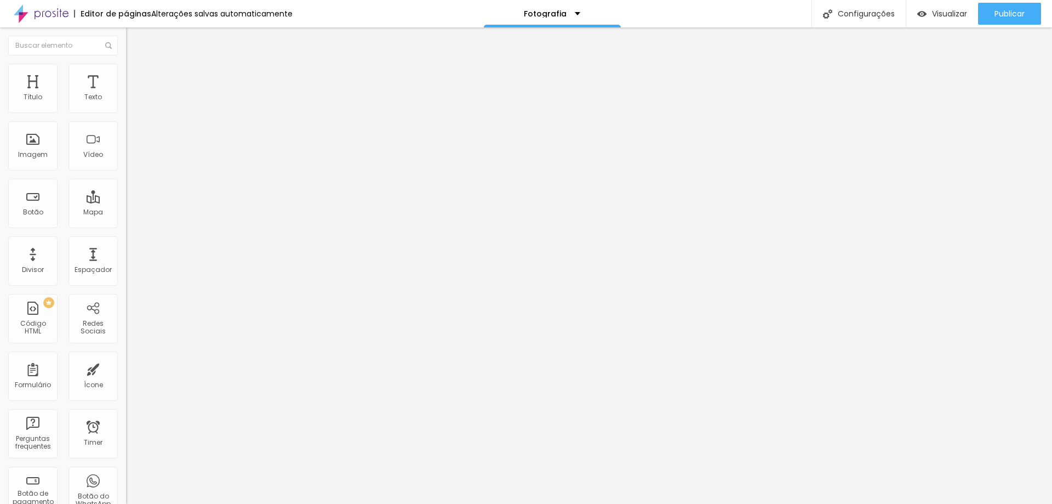
click at [126, 177] on div "Cinema 16:9" at bounding box center [189, 173] width 126 height 7
click at [126, 202] on span "Original" at bounding box center [139, 196] width 26 height 9
click at [126, 191] on span "Quadrado" at bounding box center [144, 186] width 36 height 9
click at [126, 202] on span "Original" at bounding box center [139, 196] width 26 height 9
click at [126, 172] on span "Original" at bounding box center [139, 166] width 26 height 9
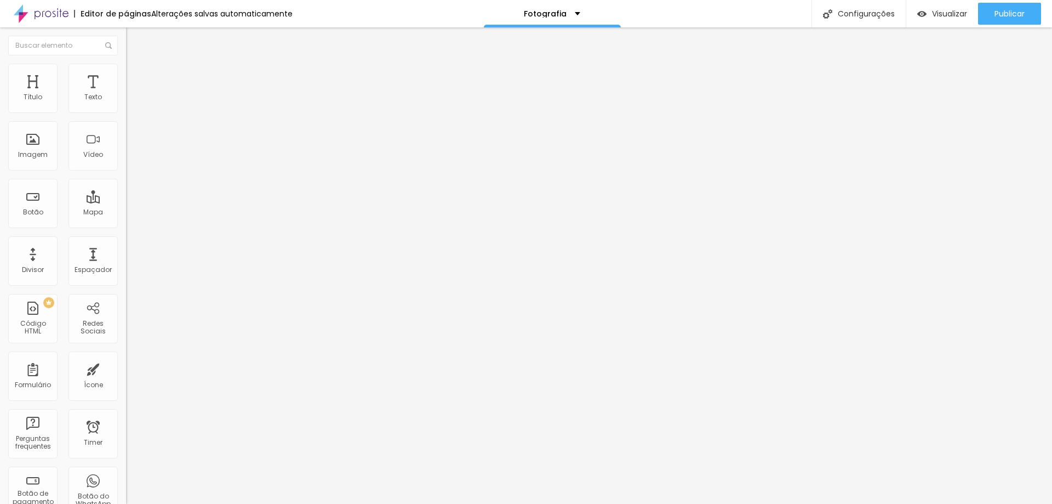
click at [126, 177] on div "Cinema 16:9" at bounding box center [189, 173] width 126 height 7
click at [135, 182] on span "Cinema" at bounding box center [148, 177] width 27 height 9
click at [126, 189] on span "Padrão" at bounding box center [138, 183] width 25 height 9
click at [126, 195] on span "Quadrado" at bounding box center [144, 190] width 36 height 9
click at [126, 194] on div "Quadrado 1:1" at bounding box center [189, 189] width 126 height 10
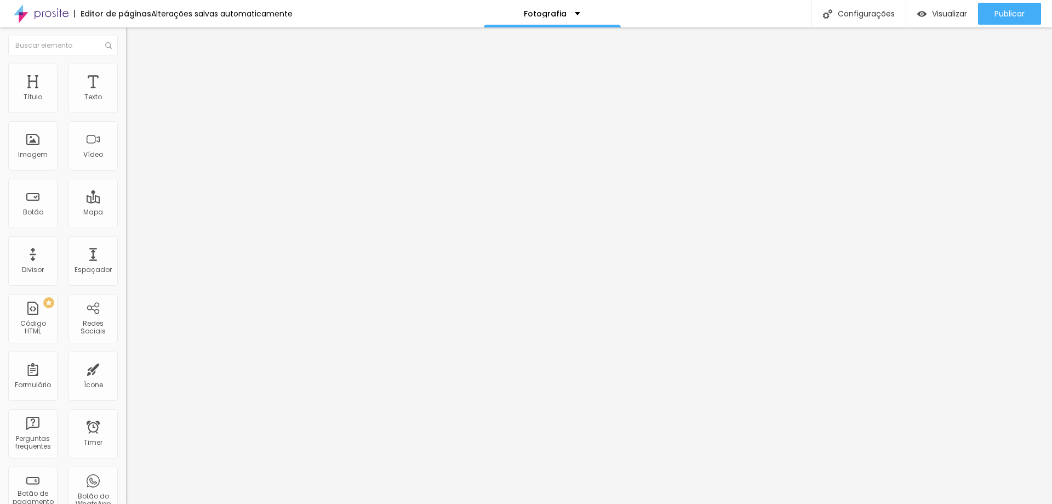
click at [126, 201] on div "Original" at bounding box center [189, 197] width 126 height 7
click at [126, 207] on div "Link" at bounding box center [189, 204] width 126 height 7
click at [136, 74] on span "Estilo" at bounding box center [144, 70] width 17 height 9
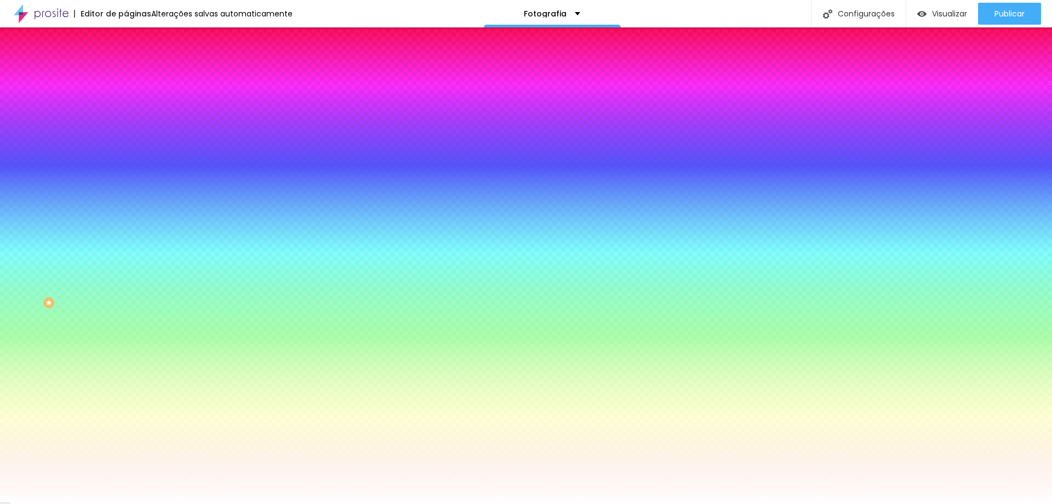
click at [126, 75] on img at bounding box center [131, 80] width 10 height 10
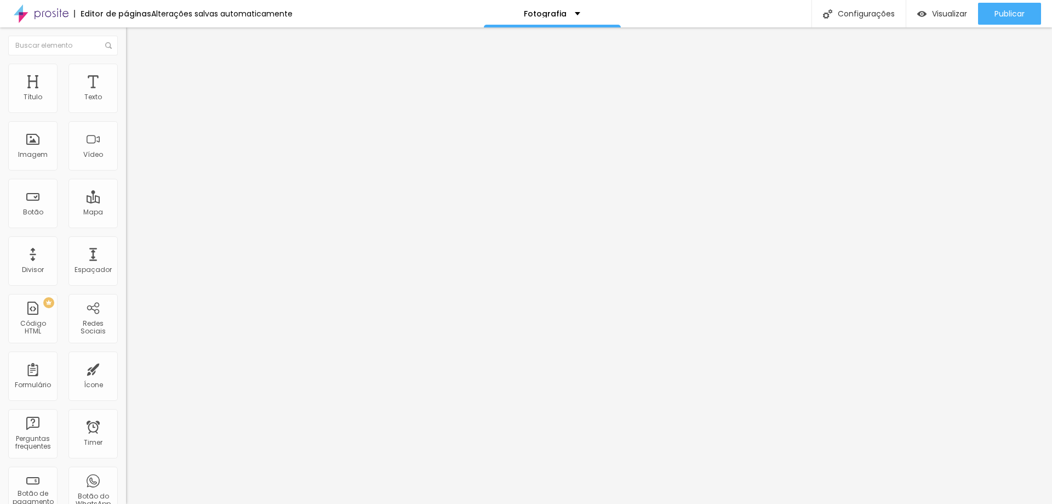
drag, startPoint x: 23, startPoint y: 129, endPoint x: 14, endPoint y: 128, distance: 9.5
click at [126, 368] on input "range" at bounding box center [161, 372] width 71 height 9
click at [126, 52] on button "Editar Imagem" at bounding box center [189, 39] width 126 height 25
click at [126, 75] on li "Avançado" at bounding box center [189, 80] width 126 height 11
click at [136, 76] on span "Estilo" at bounding box center [144, 70] width 17 height 9
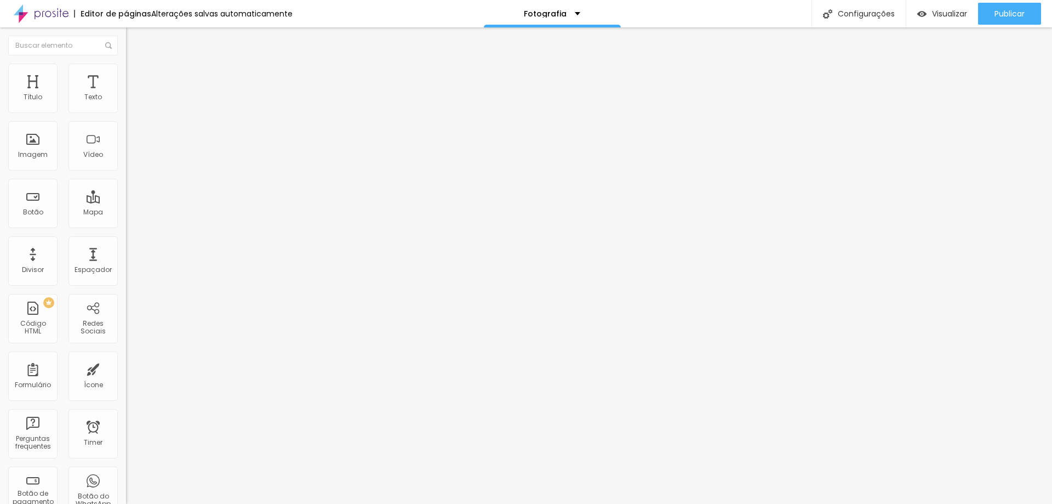
drag, startPoint x: 36, startPoint y: 56, endPoint x: 49, endPoint y: 59, distance: 13.0
click at [126, 56] on li "Conteúdo" at bounding box center [189, 58] width 126 height 11
drag, startPoint x: 65, startPoint y: 71, endPoint x: 71, endPoint y: 71, distance: 6.1
click at [126, 64] on li "Estilo" at bounding box center [189, 69] width 126 height 11
click at [126, 112] on input "range" at bounding box center [161, 108] width 71 height 9
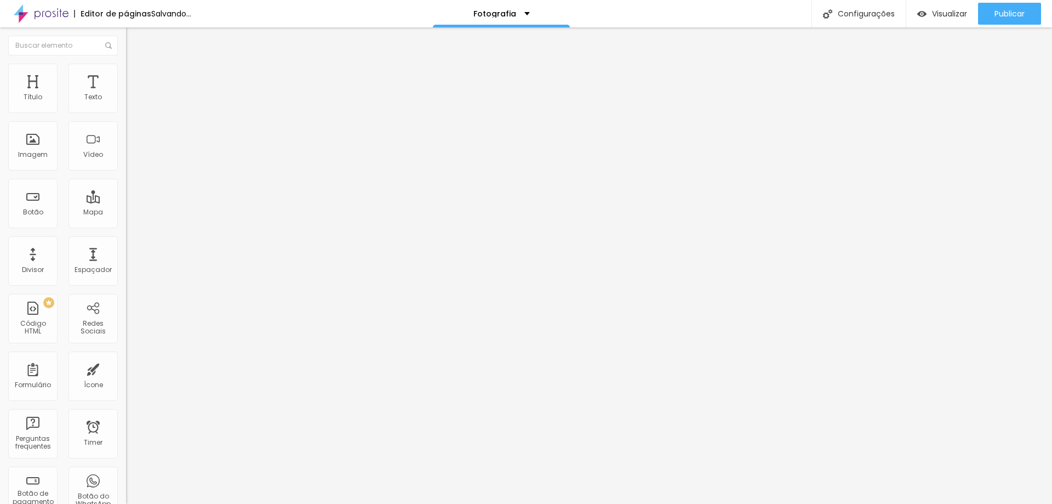
click at [126, 104] on input "85" at bounding box center [149, 98] width 47 height 12
click at [136, 75] on span "Estilo" at bounding box center [144, 70] width 17 height 9
click at [126, 323] on div "Editar Imagem Conteúdo Estilo Avançado Tamanho 89 px % 0 [PERSON_NAME] arredond…" at bounding box center [189, 265] width 126 height 476
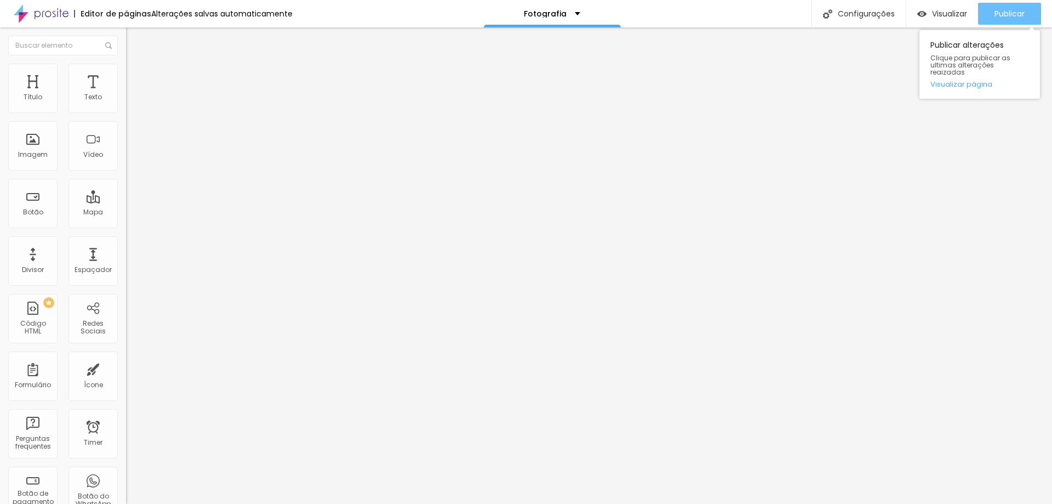
click at [1012, 12] on span "Publicar" at bounding box center [1010, 13] width 30 height 9
click at [963, 13] on div "Visualizar Pre-visualização Clique para visualizar esta página antes de publica…" at bounding box center [979, 13] width 146 height 27
click at [937, 15] on span "Visualizar" at bounding box center [949, 13] width 35 height 9
click at [946, 15] on span "Visualizar" at bounding box center [949, 13] width 35 height 9
click at [126, 70] on img at bounding box center [131, 69] width 10 height 10
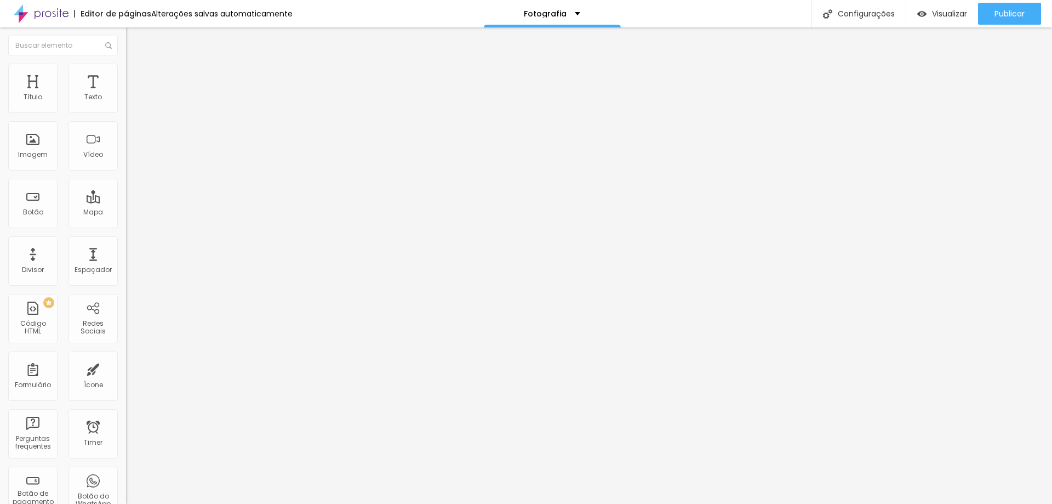
type input "95"
type input "70"
type input "65"
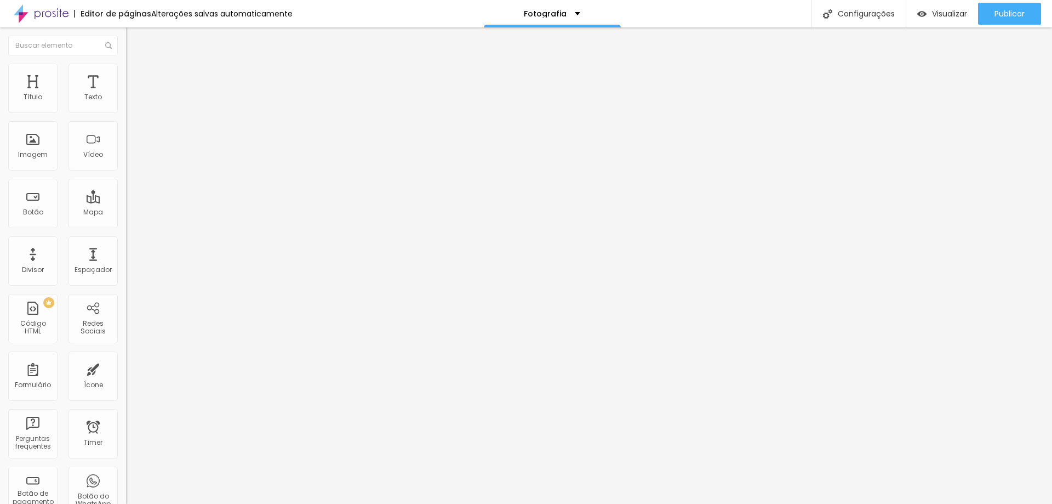
type input "65"
type input "60"
type input "55"
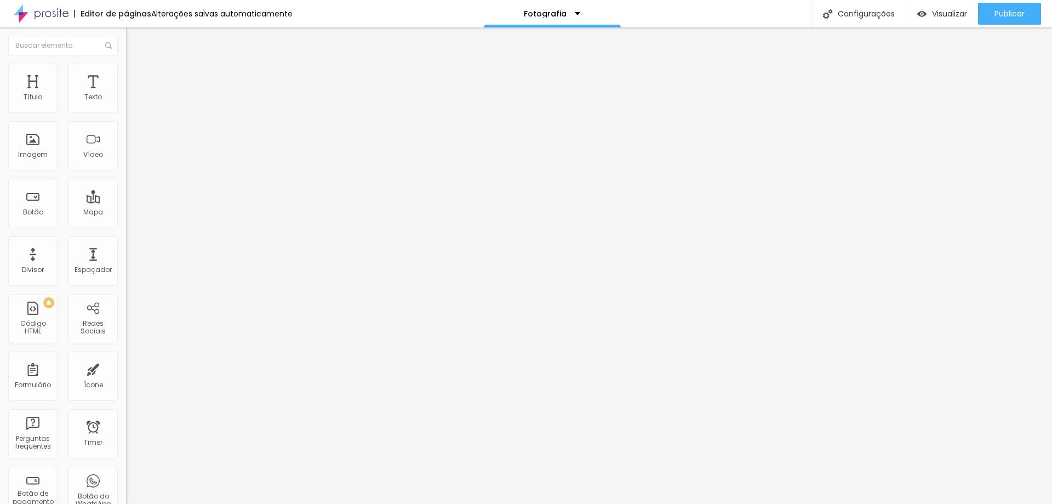
type input "35"
drag, startPoint x: 117, startPoint y: 116, endPoint x: 43, endPoint y: 127, distance: 75.3
type input "35"
click at [126, 112] on input "range" at bounding box center [161, 108] width 71 height 9
type input "40"
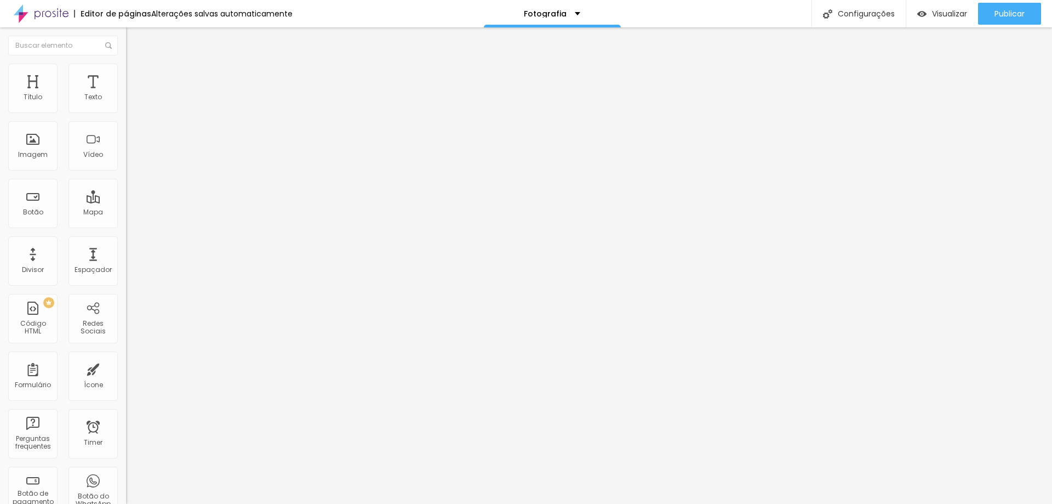
type input "40"
type input "45"
type input "50"
drag, startPoint x: 38, startPoint y: 118, endPoint x: 56, endPoint y: 122, distance: 19.0
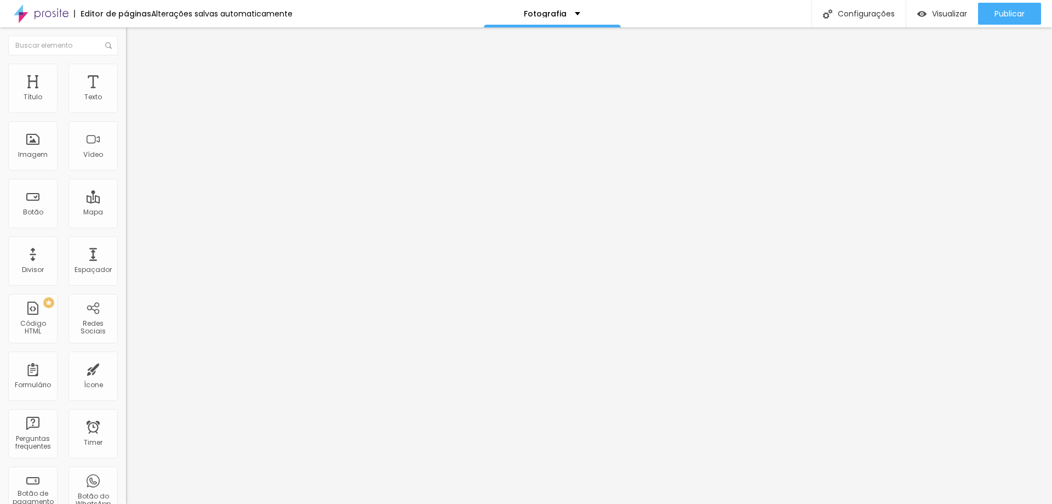
type input "50"
click at [126, 112] on input "range" at bounding box center [161, 108] width 71 height 9
drag, startPoint x: 49, startPoint y: 67, endPoint x: 52, endPoint y: 73, distance: 6.6
click at [126, 67] on ul "Conteúdo Estilo Avançado" at bounding box center [189, 69] width 126 height 33
click at [136, 75] on span "Estilo" at bounding box center [144, 70] width 17 height 9
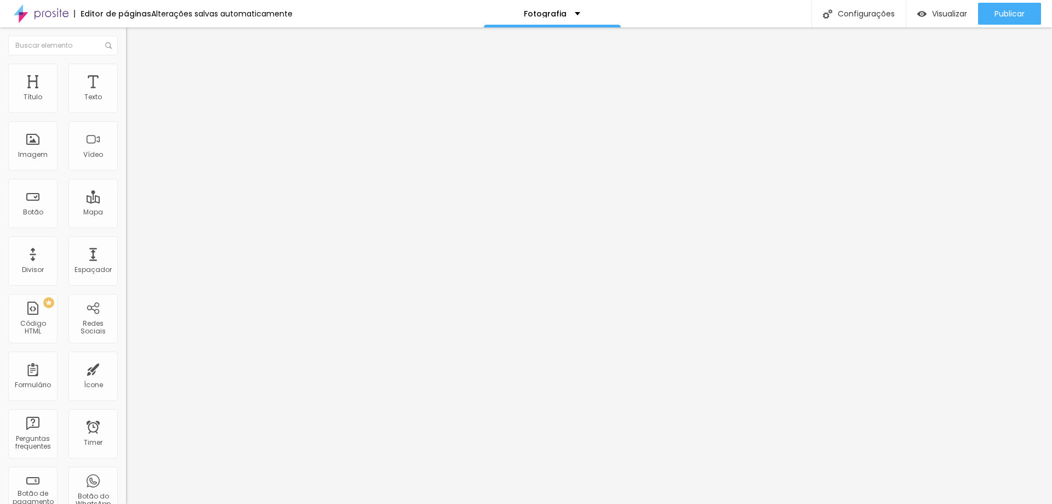
click at [126, 75] on img at bounding box center [131, 80] width 10 height 10
click at [126, 75] on li "Estilo" at bounding box center [189, 69] width 126 height 11
click at [126, 75] on li "Avançado" at bounding box center [189, 80] width 126 height 11
click at [1004, 18] on span "Publicar" at bounding box center [1010, 13] width 30 height 9
